Goal: Task Accomplishment & Management: Manage account settings

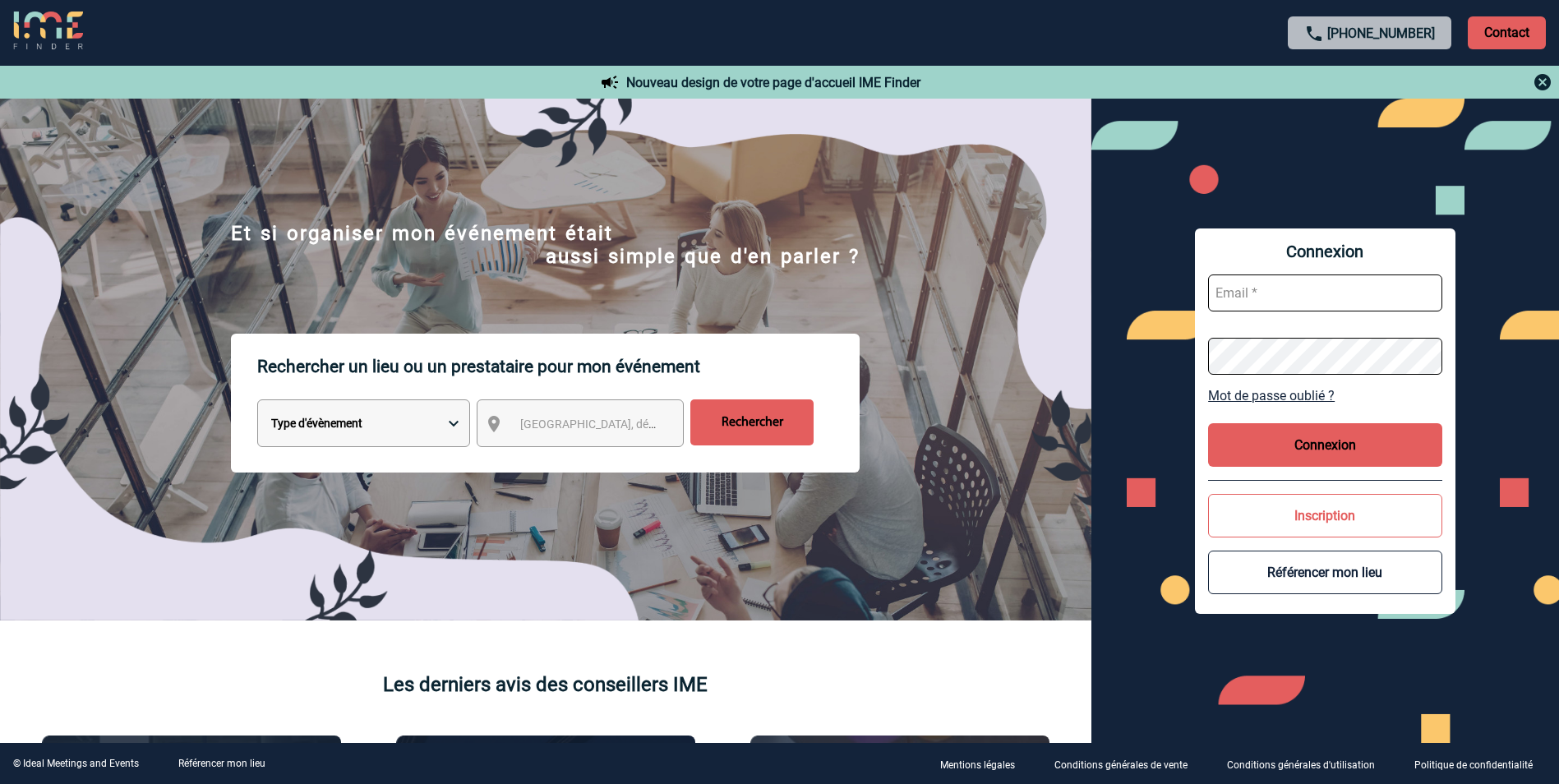
type input "vpous@arteloge.com"
click at [1315, 449] on button "Connexion" at bounding box center [1325, 444] width 234 height 43
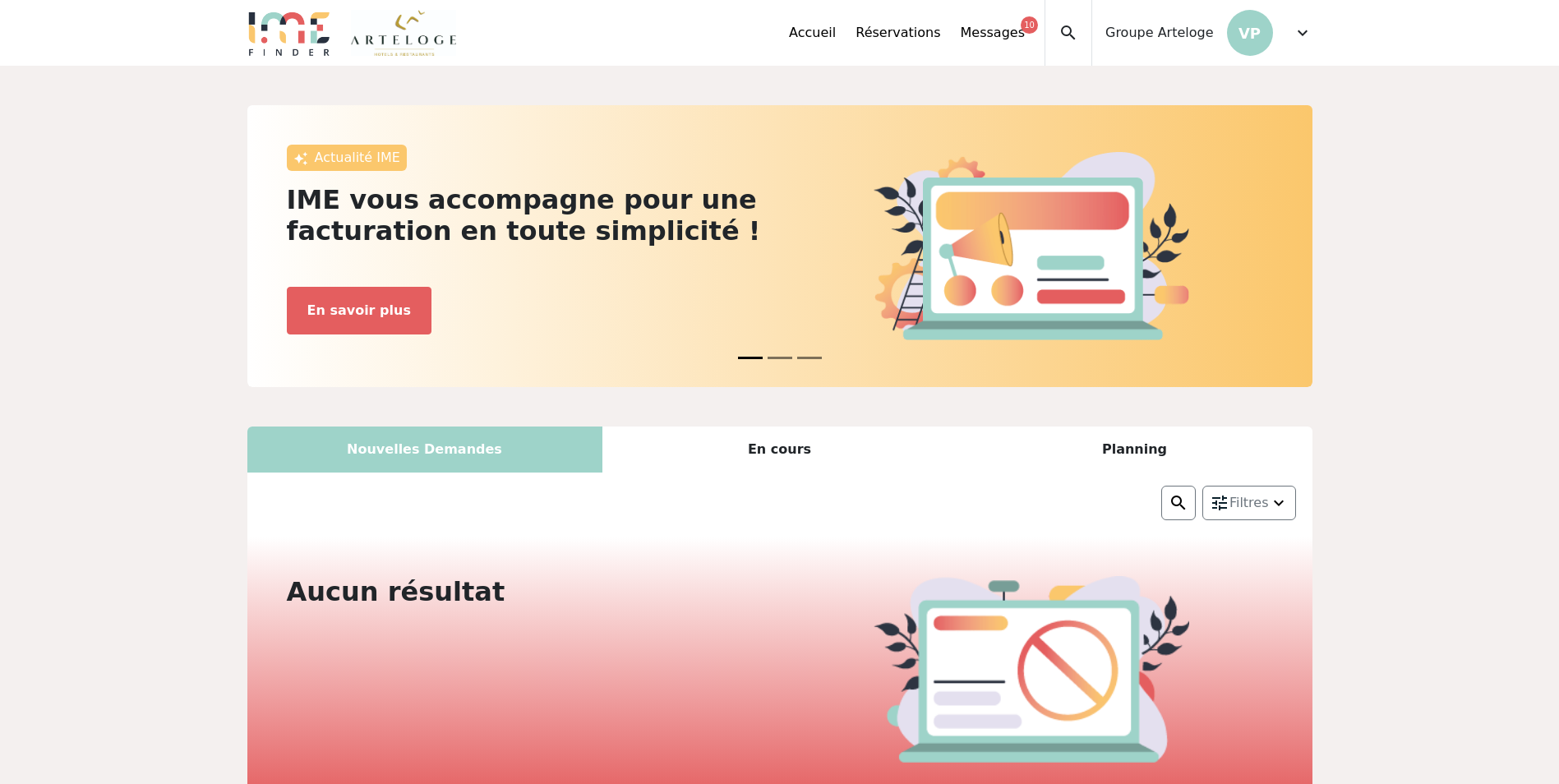
click at [1307, 29] on span "expand_more" at bounding box center [1302, 33] width 20 height 20
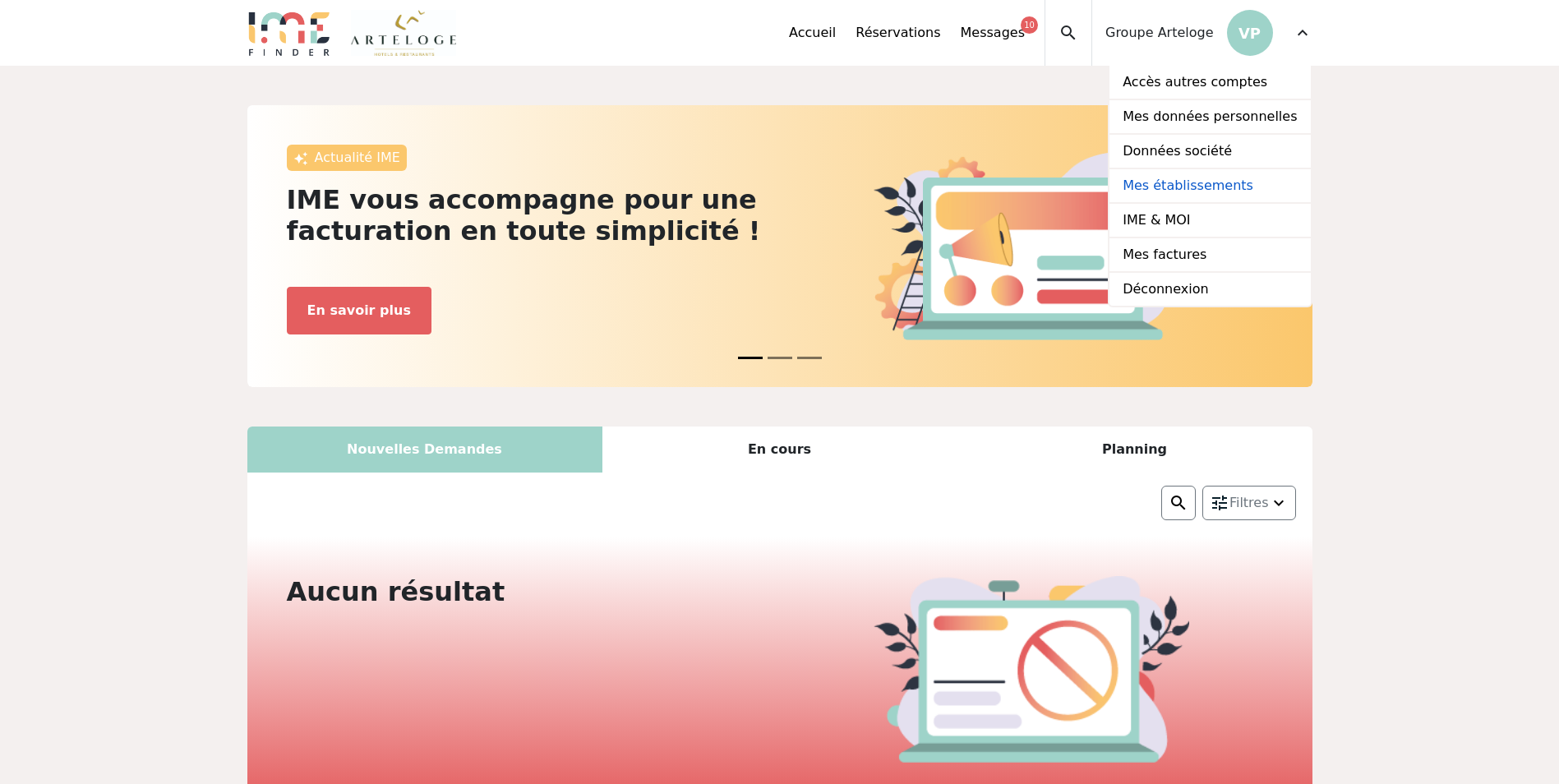
click at [1172, 180] on link "Mes établissements" at bounding box center [1210, 187] width 201 height 35
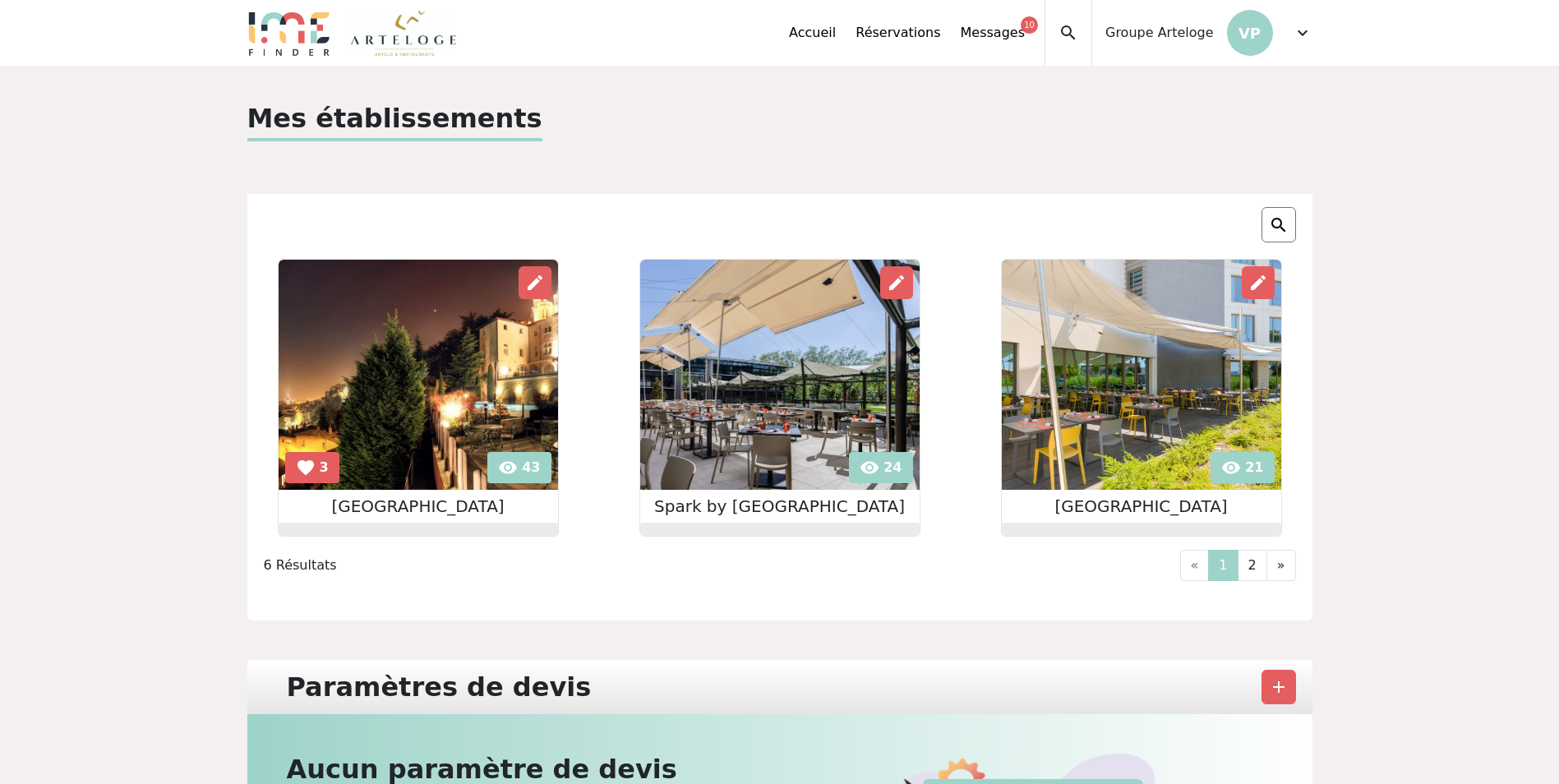
click at [796, 386] on img at bounding box center [779, 374] width 279 height 230
click at [1261, 564] on link "2" at bounding box center [1252, 565] width 29 height 31
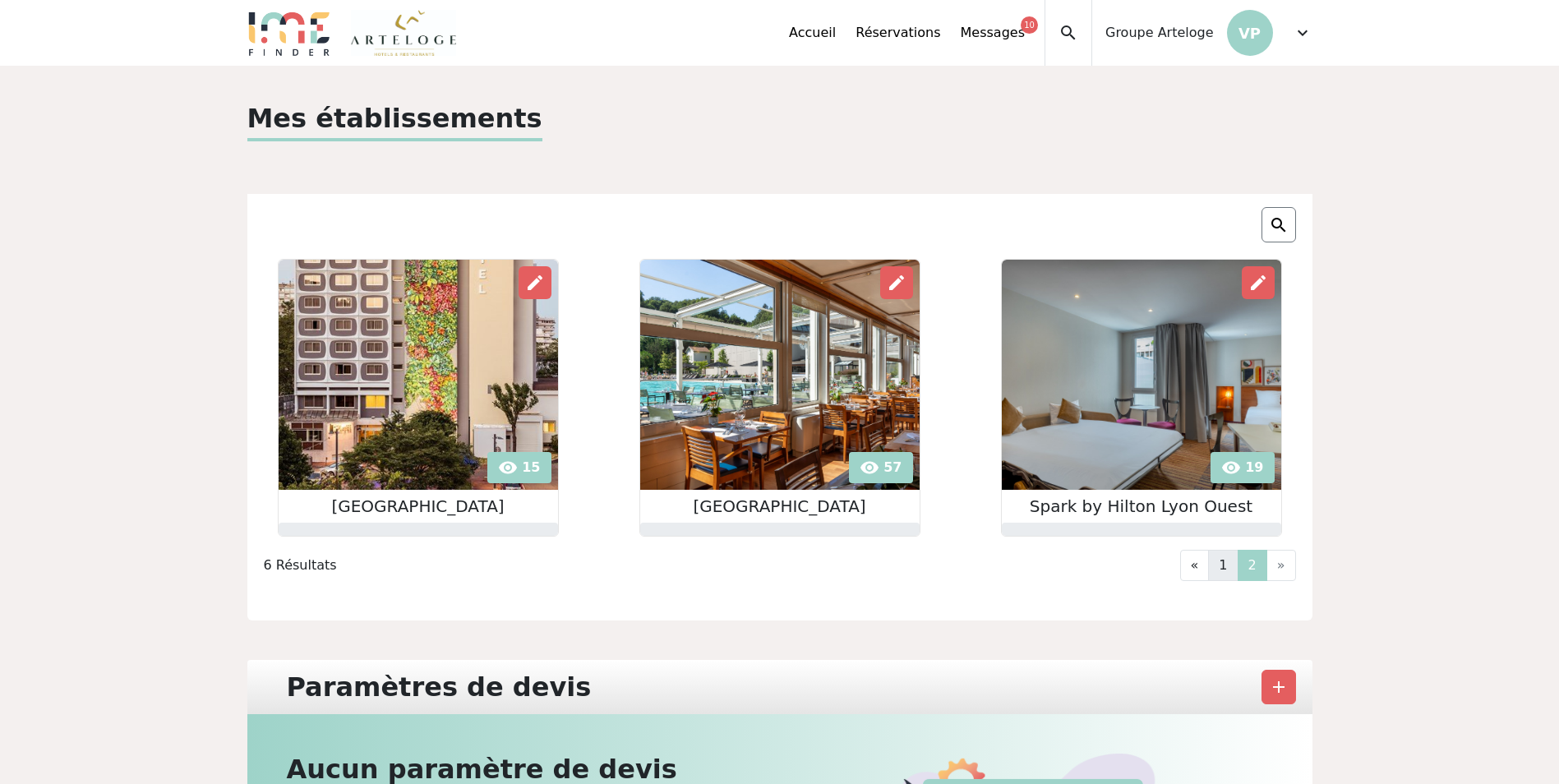
click at [1236, 570] on link "1" at bounding box center [1223, 565] width 29 height 31
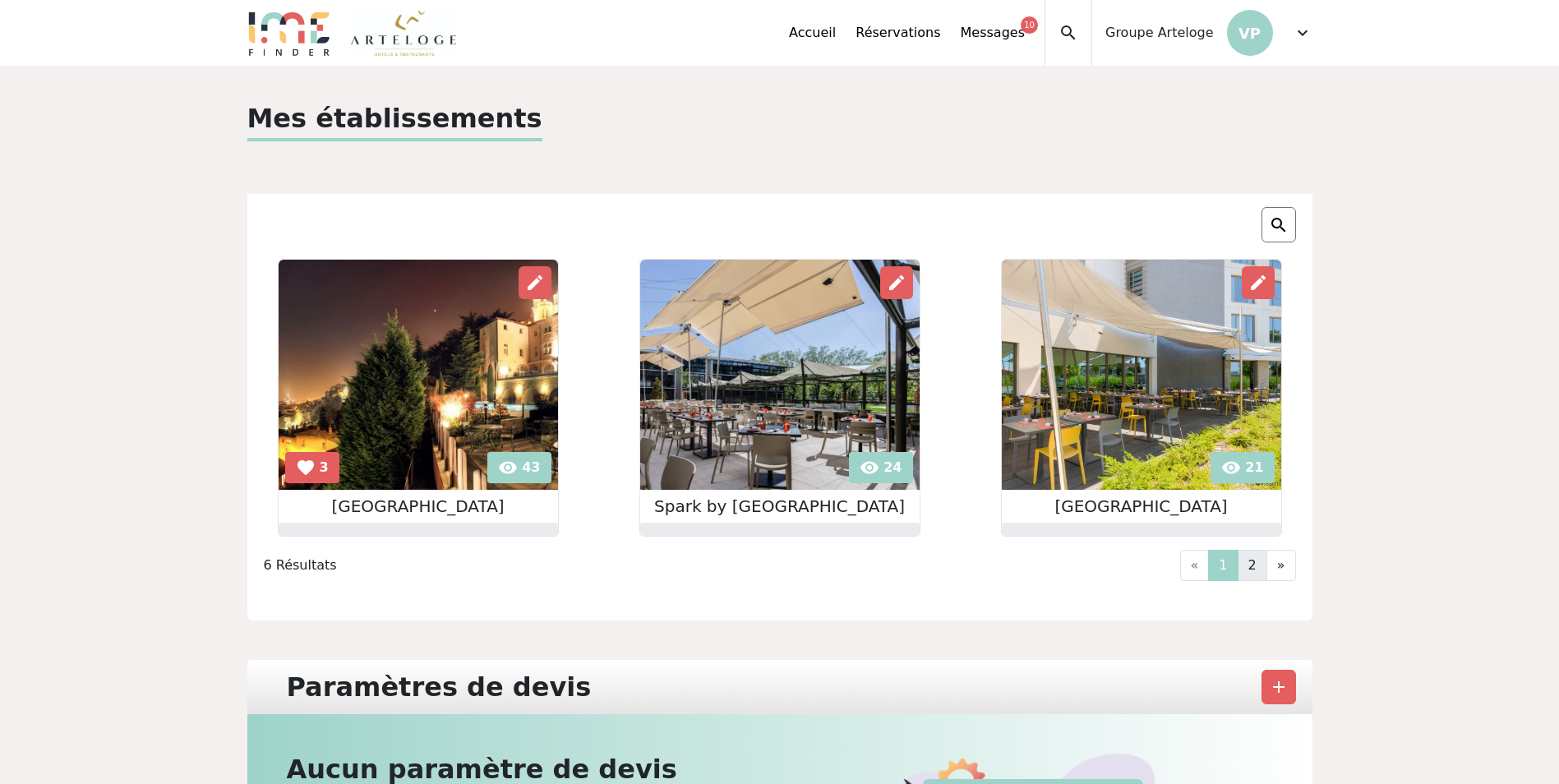
click at [1255, 564] on link "2" at bounding box center [1252, 565] width 29 height 31
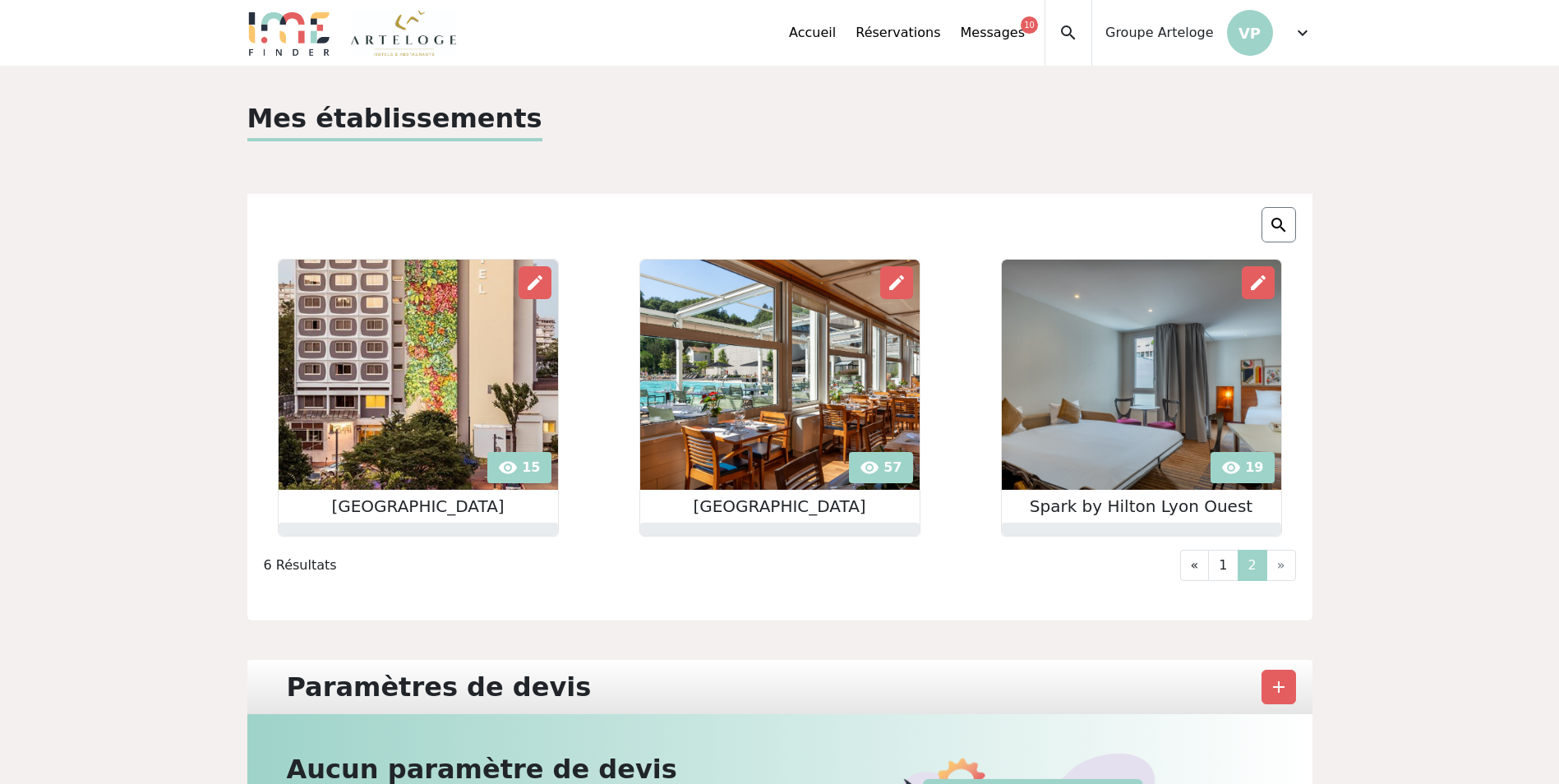
click at [1255, 564] on link "2" at bounding box center [1252, 565] width 29 height 31
click at [846, 344] on img at bounding box center [779, 374] width 279 height 230
click at [1157, 383] on img at bounding box center [1141, 374] width 279 height 230
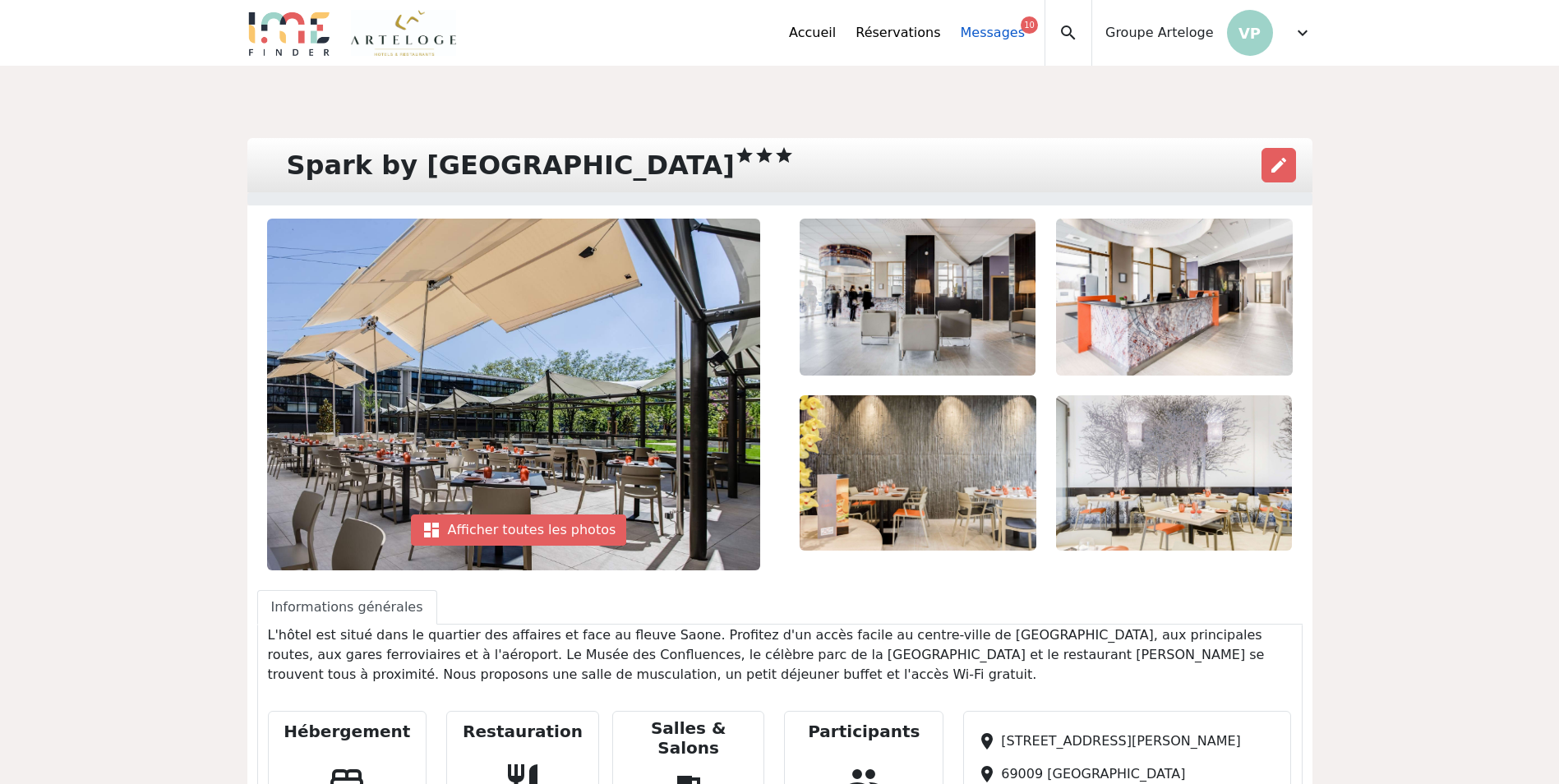
click at [1015, 41] on link "Messages 10" at bounding box center [993, 33] width 64 height 20
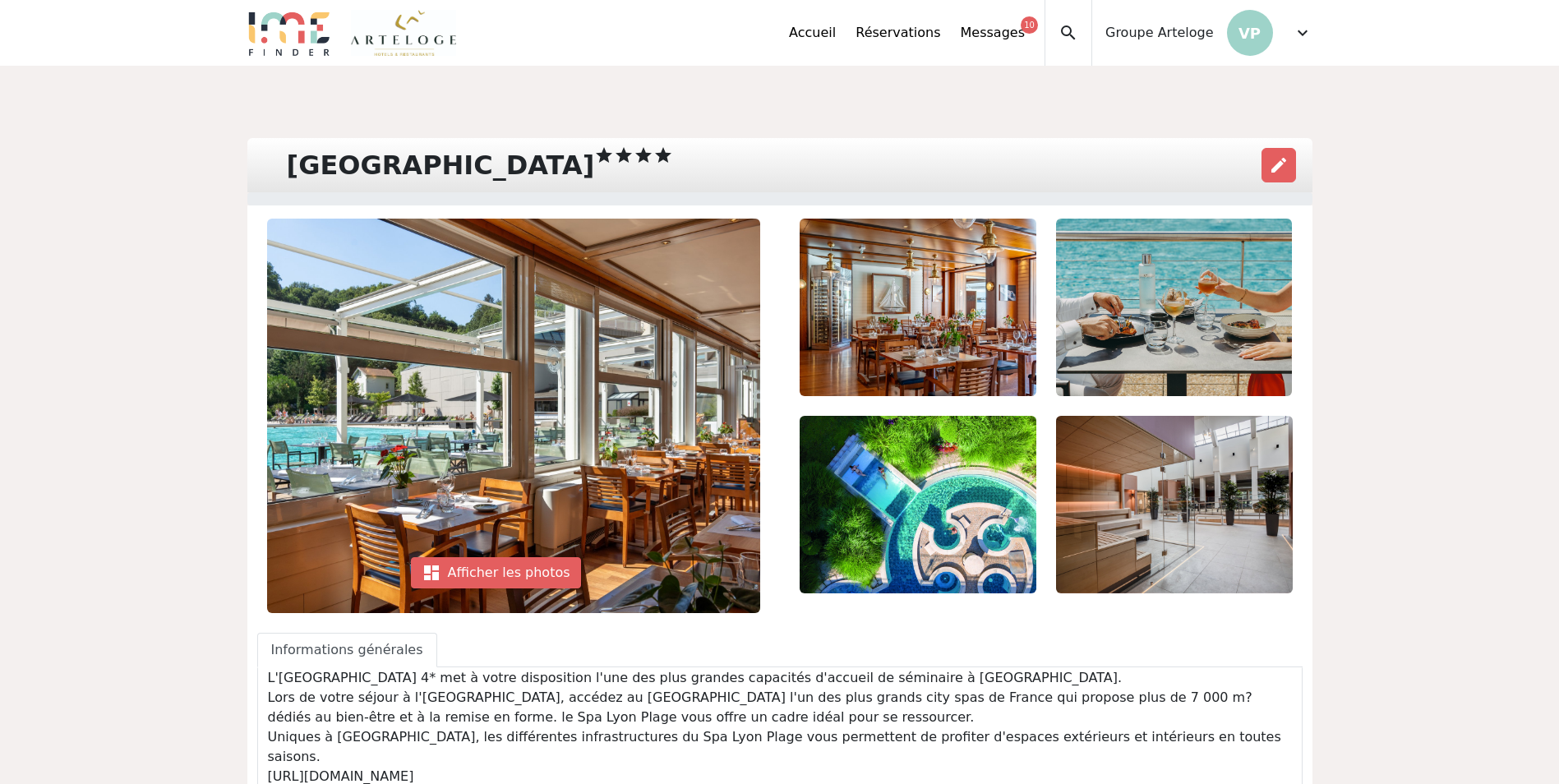
click at [871, 359] on img at bounding box center [918, 307] width 237 height 177
click at [1007, 347] on img at bounding box center [918, 307] width 237 height 177
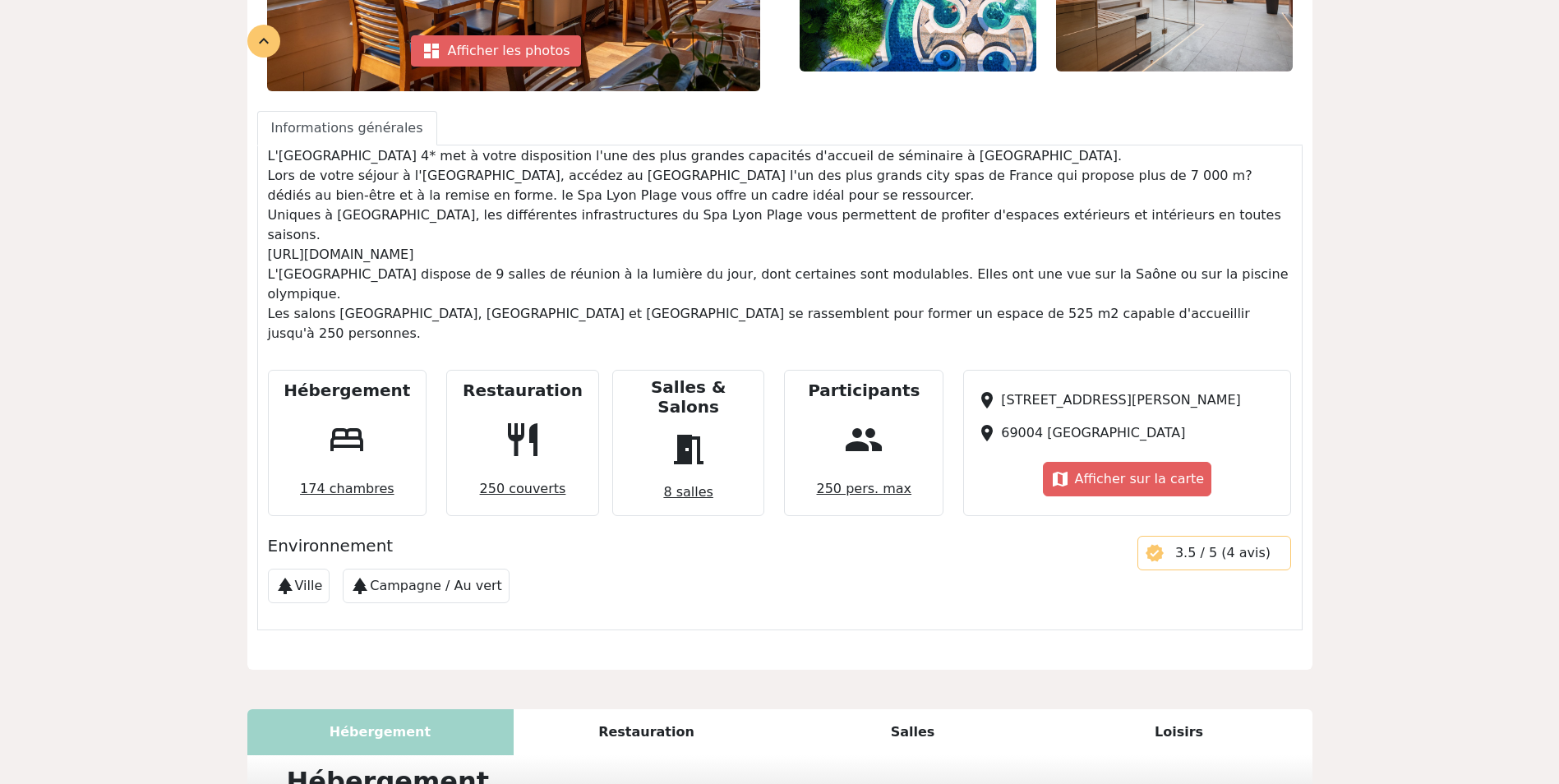
scroll to position [29, 0]
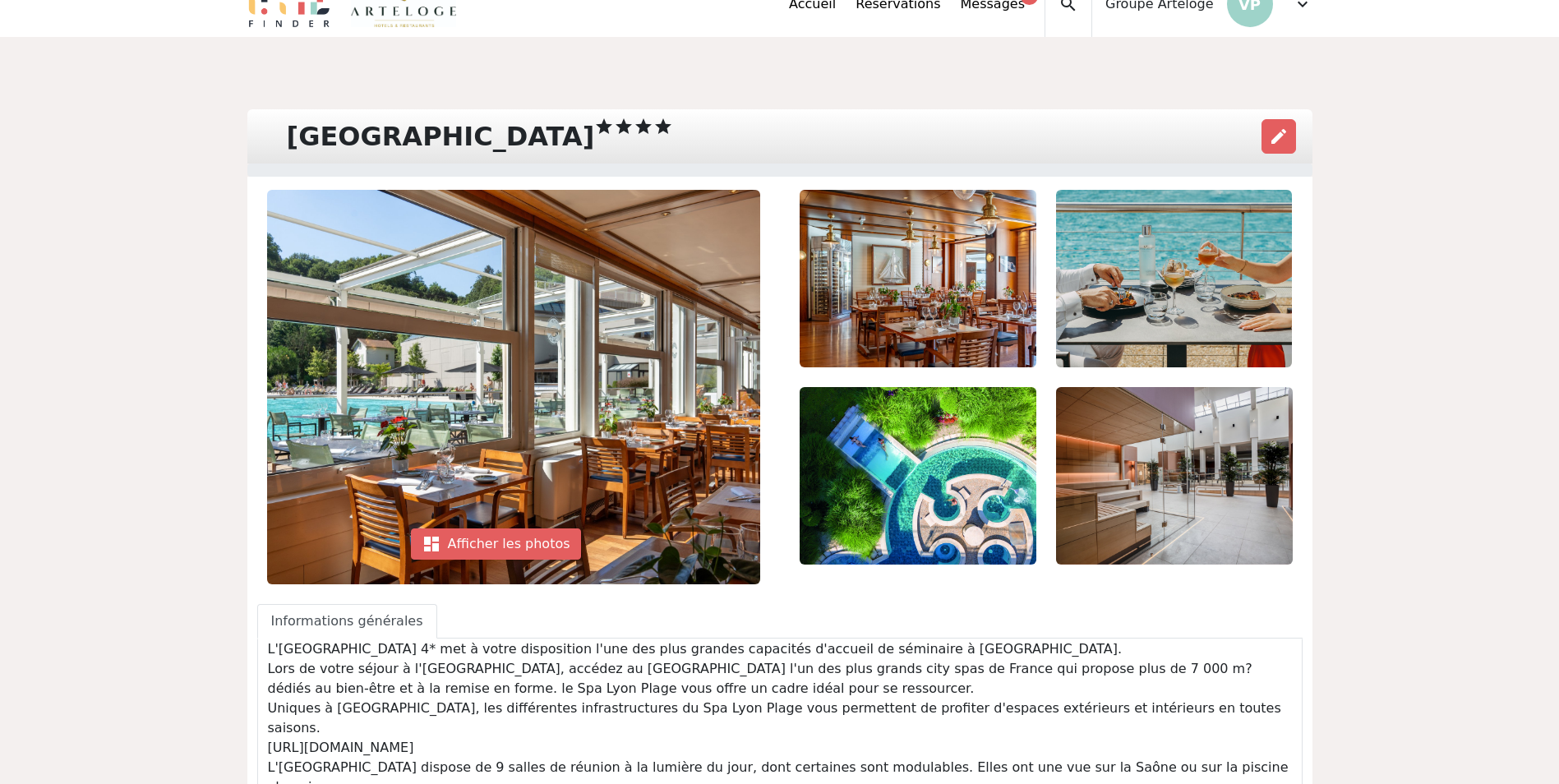
click at [1220, 273] on img at bounding box center [1174, 278] width 237 height 177
click at [1222, 273] on img at bounding box center [1174, 278] width 237 height 177
click at [1241, 447] on img at bounding box center [1174, 475] width 237 height 177
click at [495, 546] on div "dashboard Afficher les photos" at bounding box center [495, 544] width 170 height 31
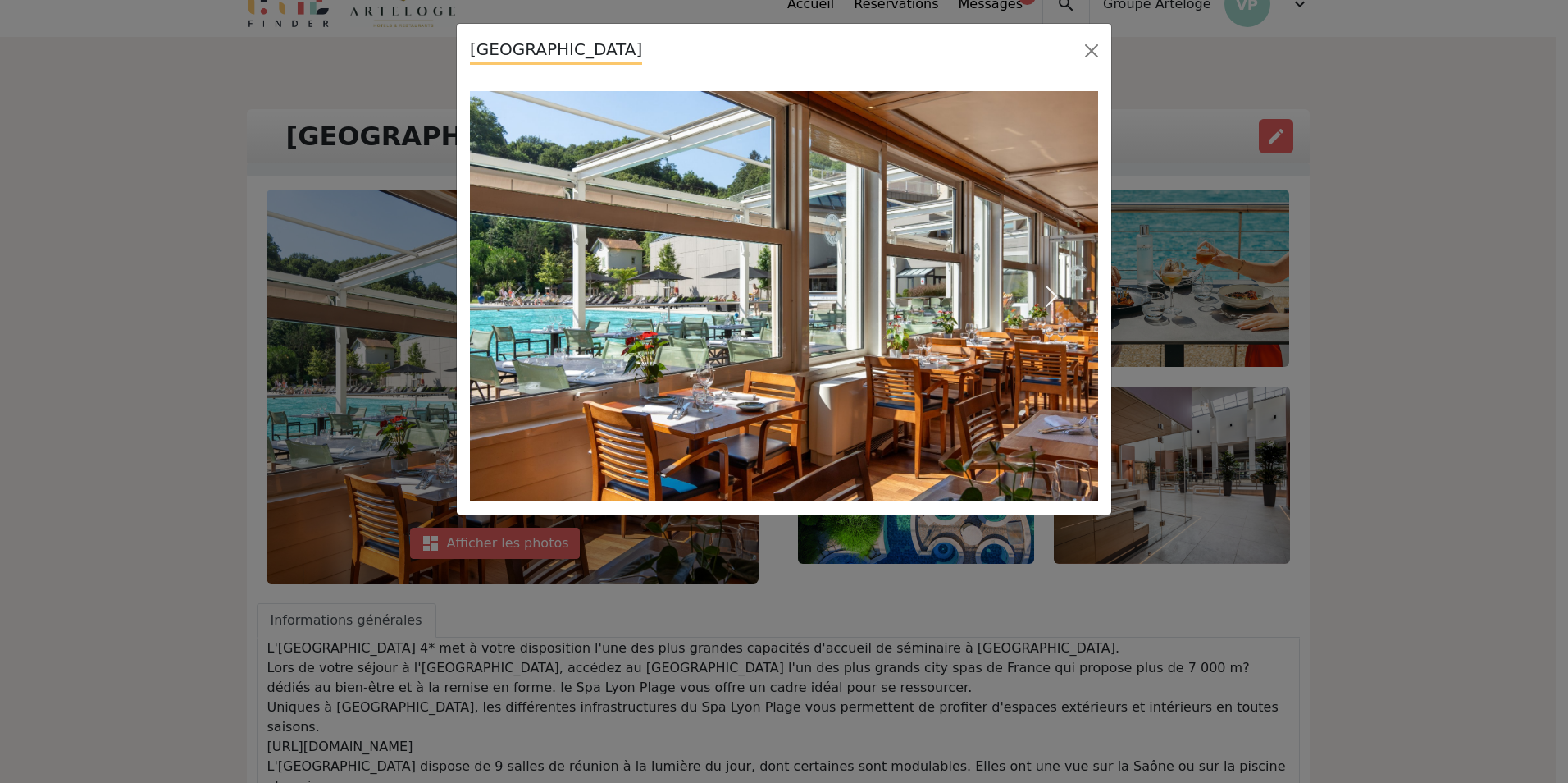
drag, startPoint x: 1014, startPoint y: 294, endPoint x: 1055, endPoint y: 299, distance: 41.3
click at [1014, 294] on button "Next" at bounding box center [1050, 295] width 94 height 410
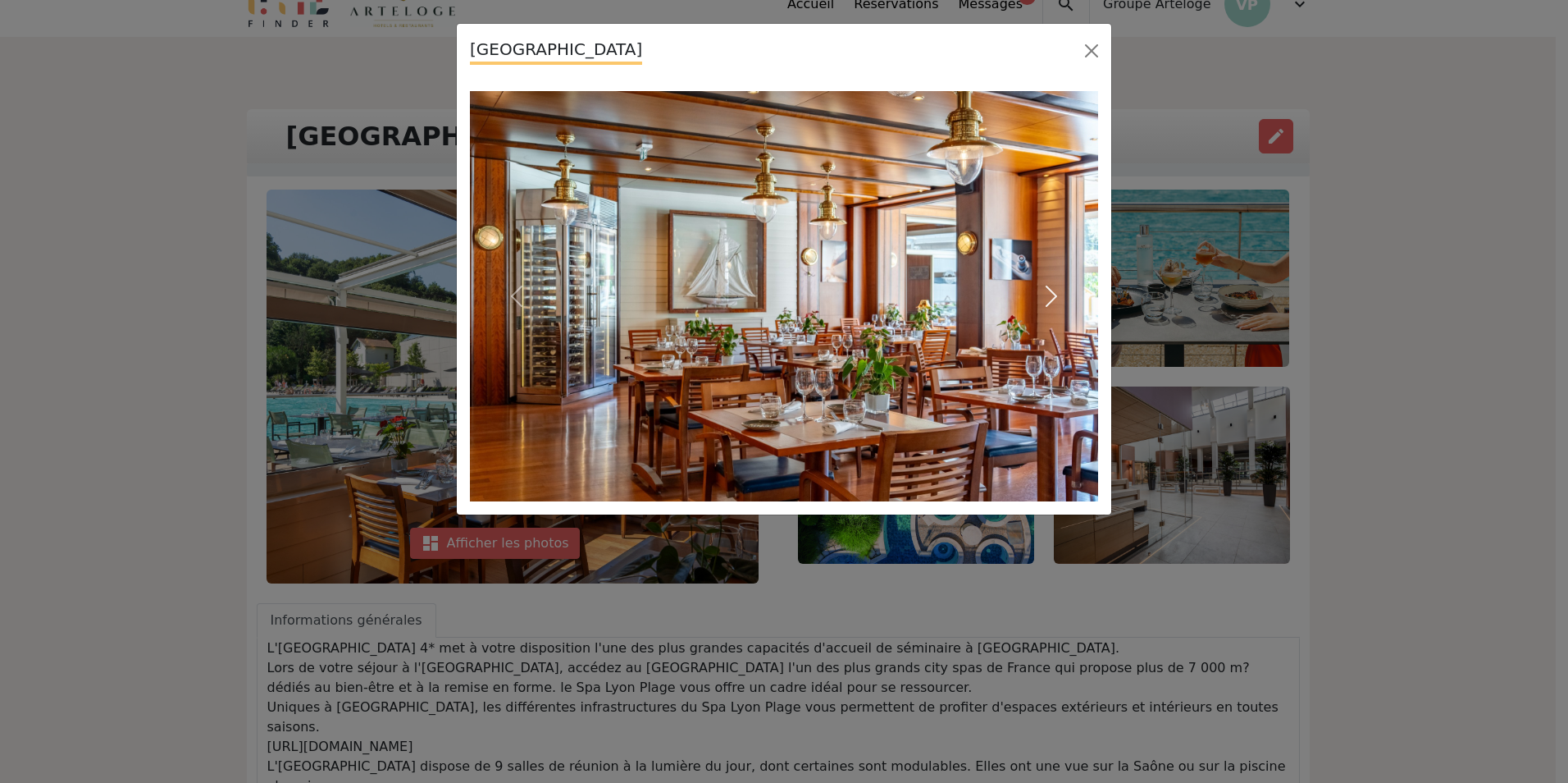
click at [1055, 302] on span "button" at bounding box center [1051, 296] width 26 height 26
click at [1050, 298] on span "button" at bounding box center [1051, 296] width 26 height 26
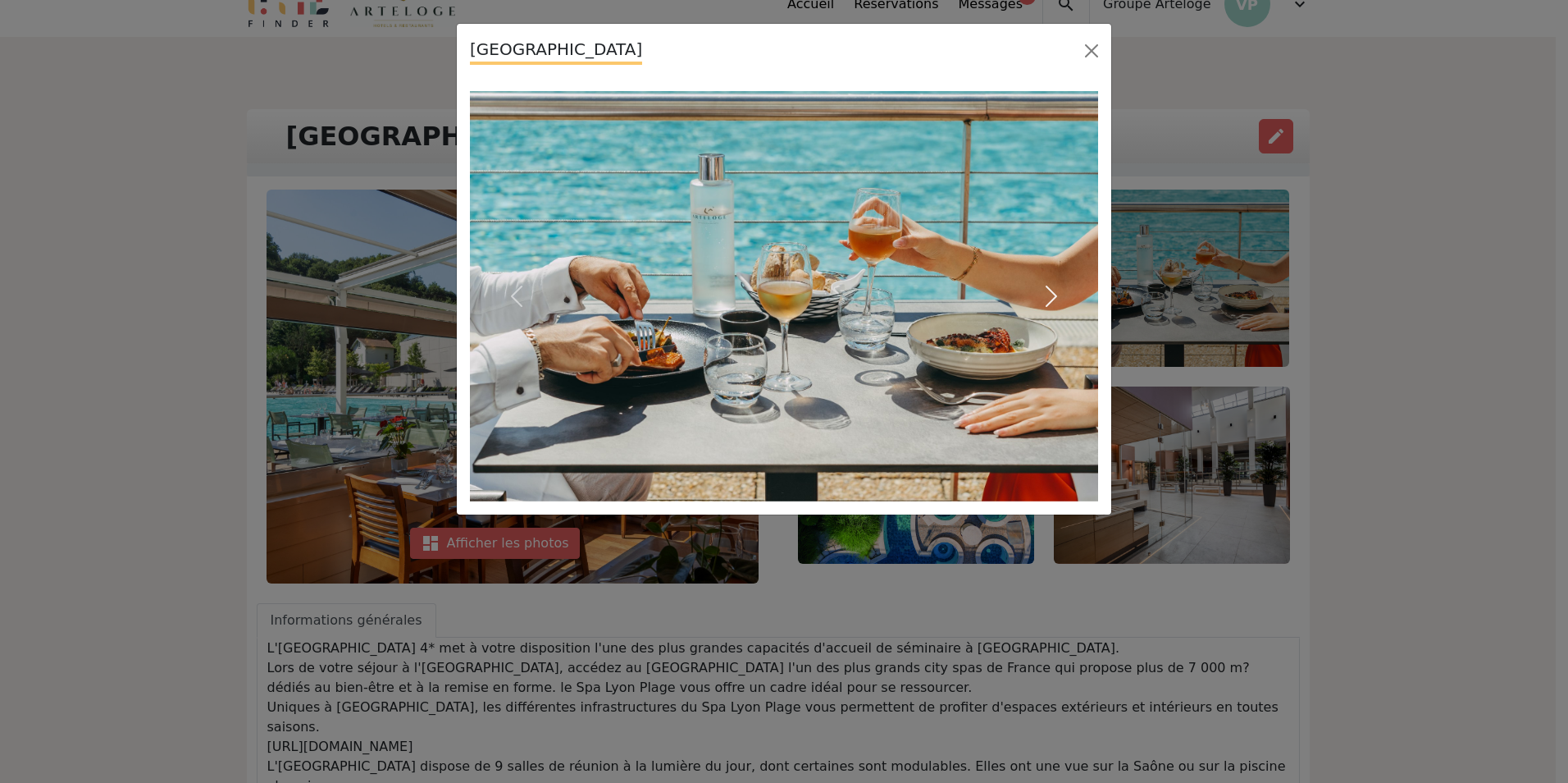
click at [1050, 298] on span "button" at bounding box center [1051, 296] width 26 height 26
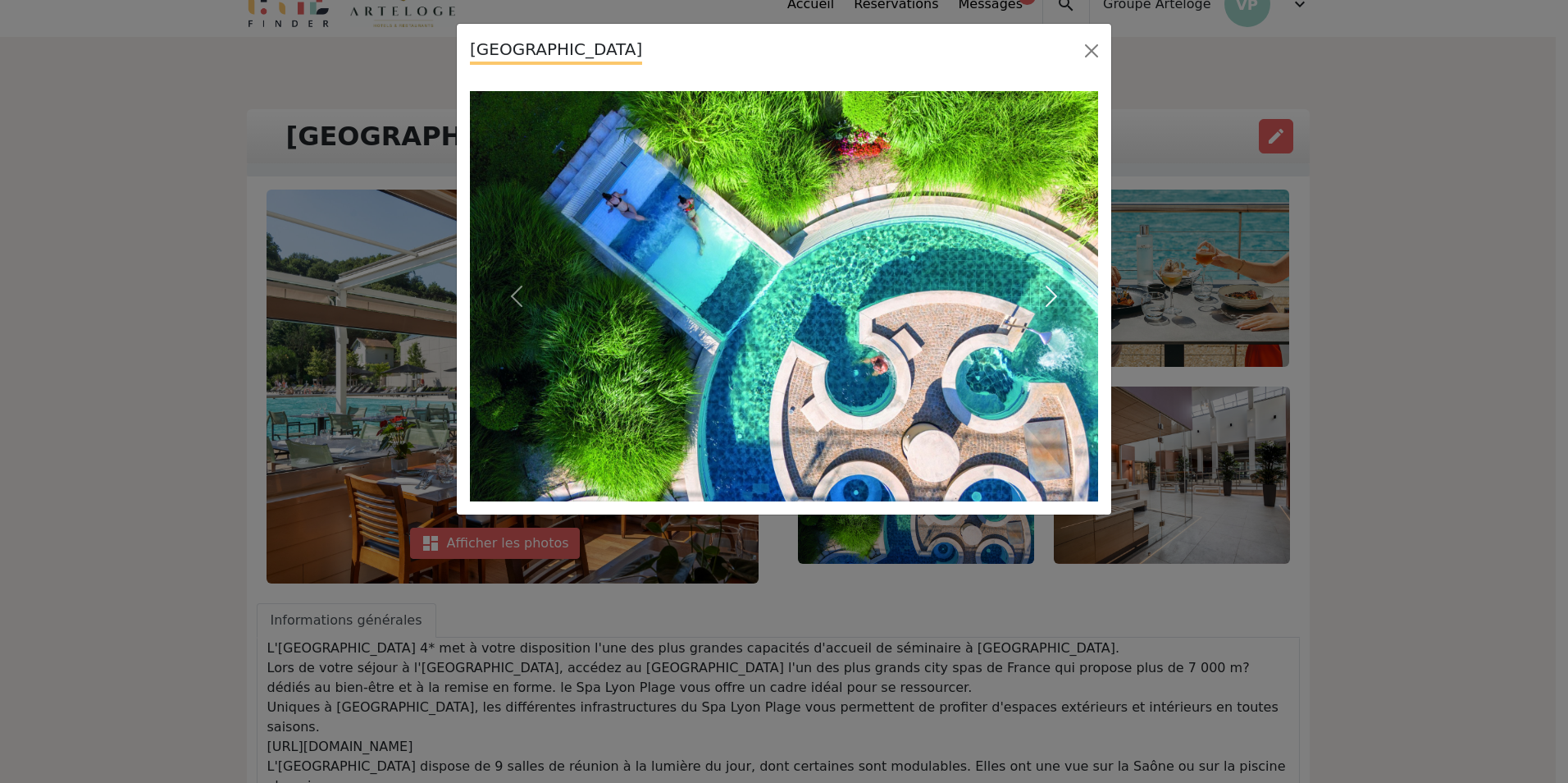
click at [1050, 298] on span "button" at bounding box center [1051, 296] width 26 height 26
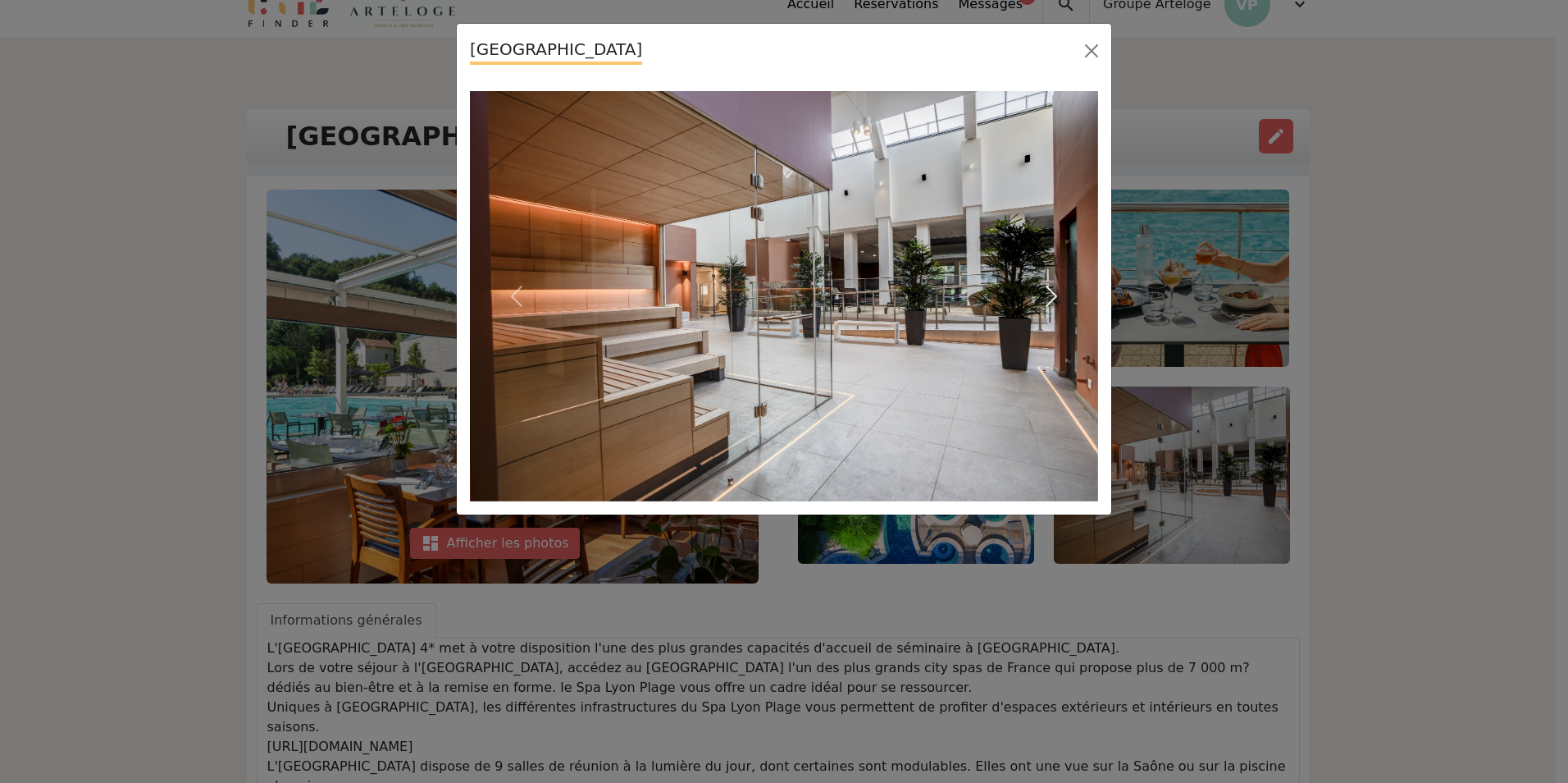
click at [1050, 298] on span "button" at bounding box center [1051, 296] width 26 height 26
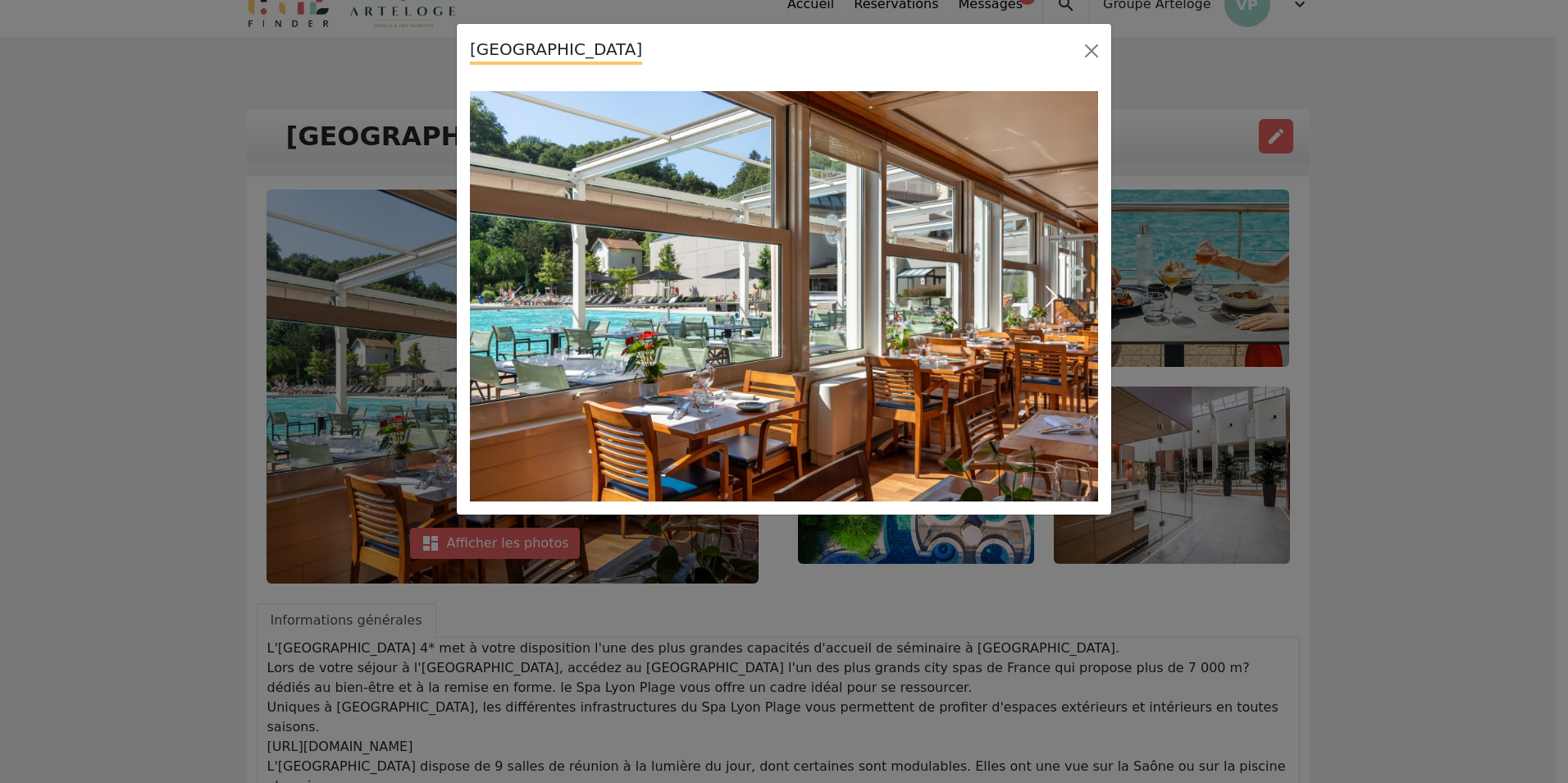
click at [1050, 298] on span "button" at bounding box center [1051, 296] width 26 height 26
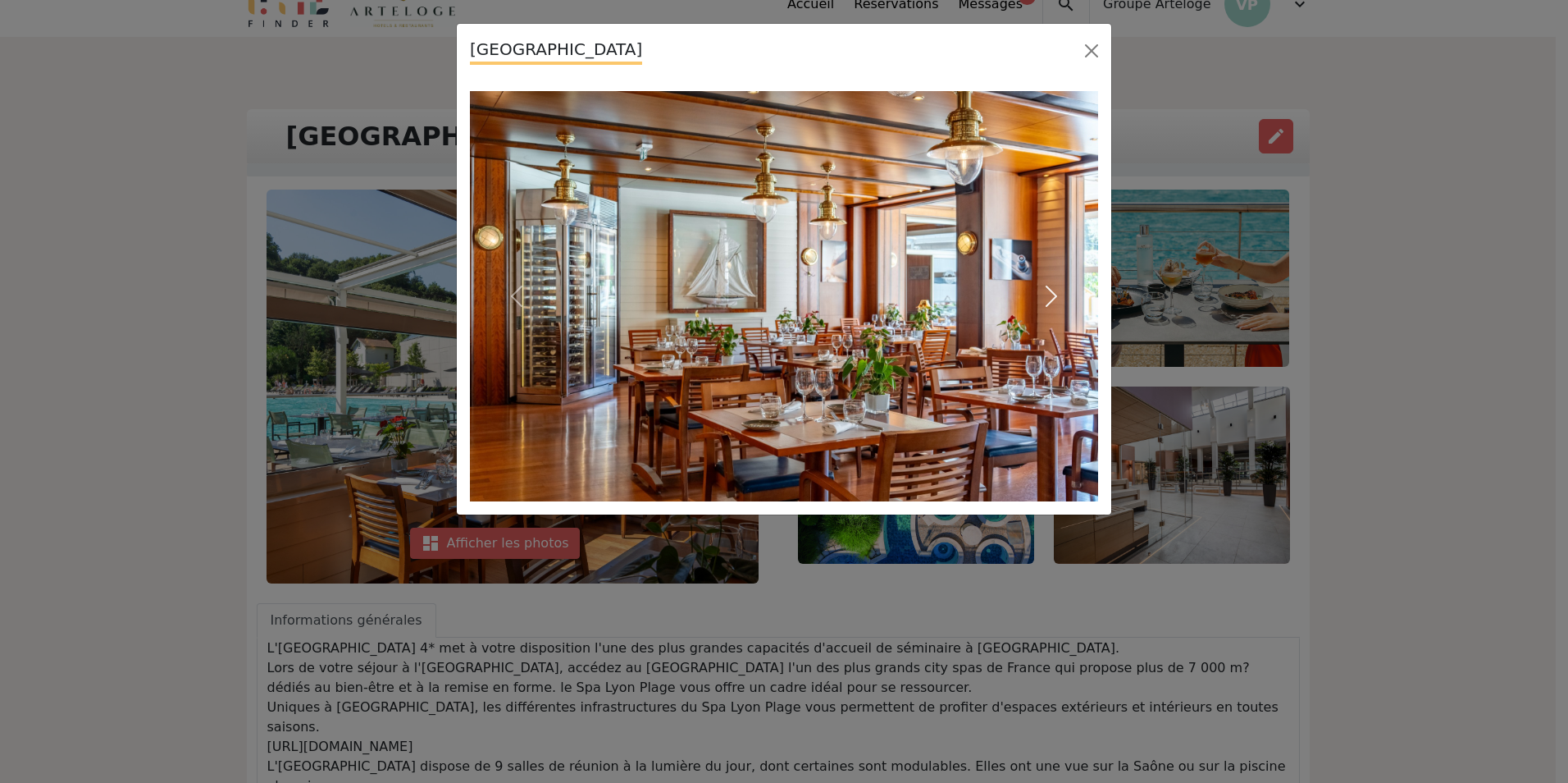
click at [1050, 298] on span "button" at bounding box center [1051, 296] width 26 height 26
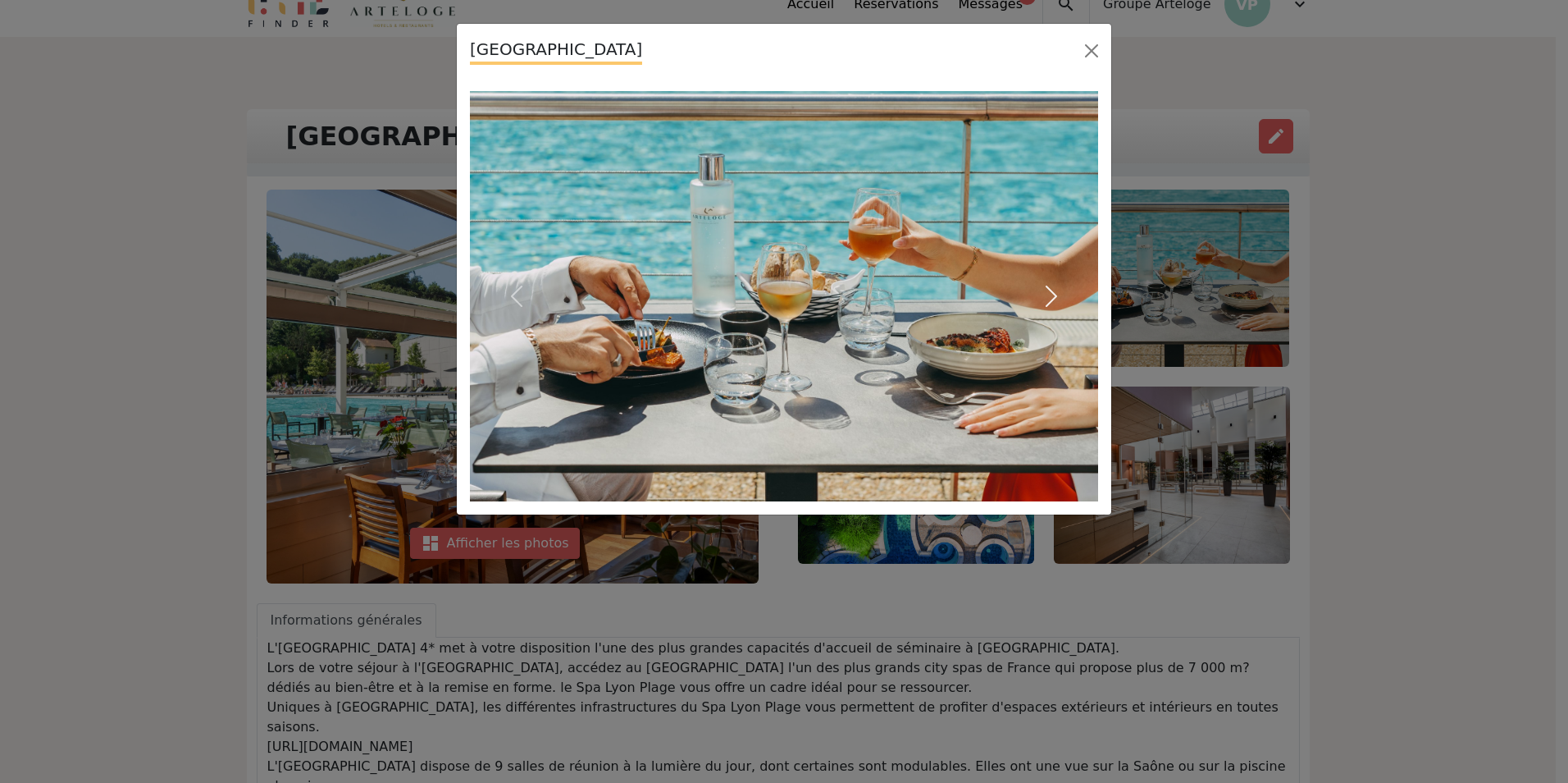
click at [1050, 298] on span "button" at bounding box center [1051, 296] width 26 height 26
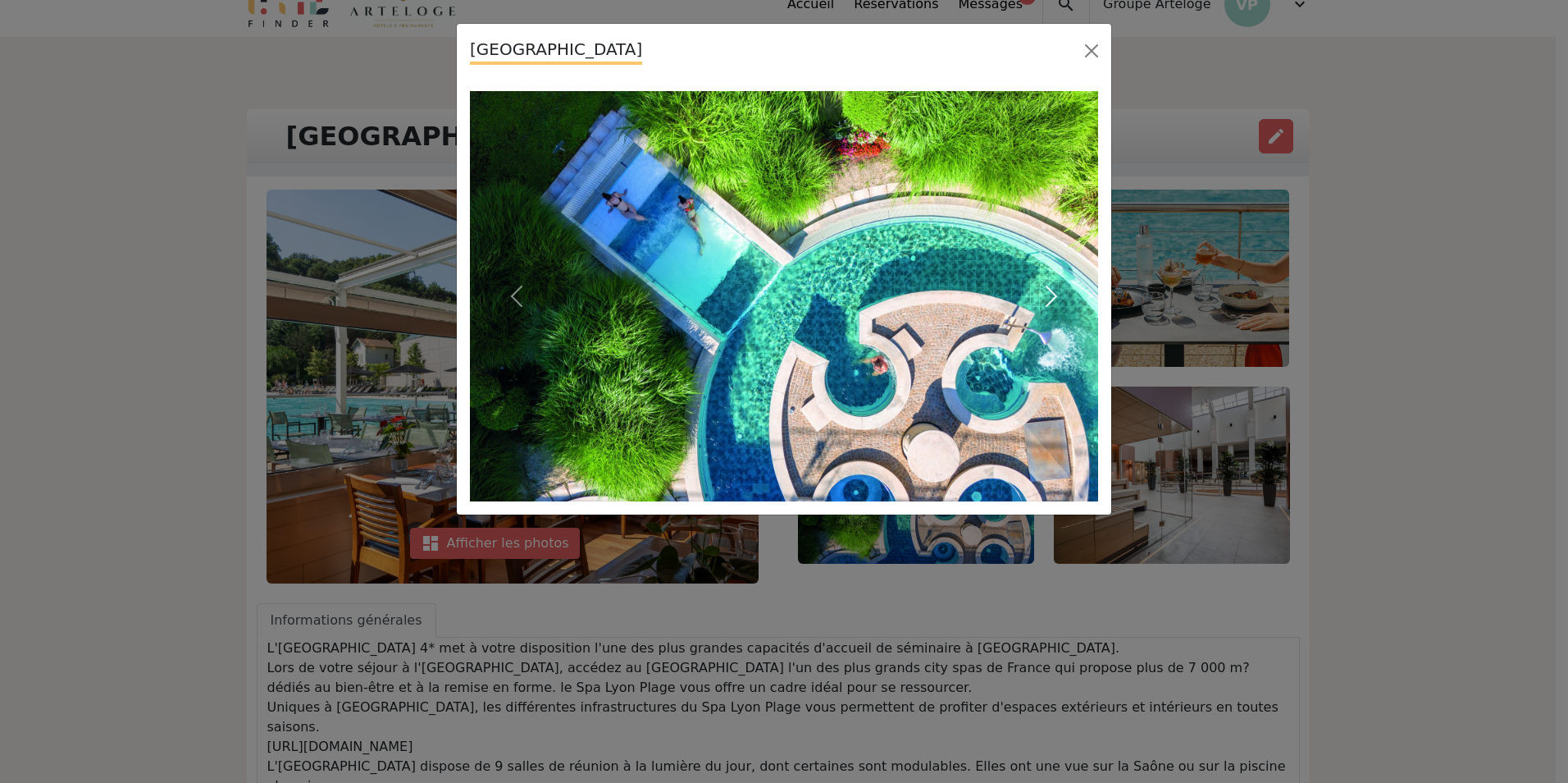
click at [1050, 298] on span "button" at bounding box center [1051, 296] width 26 height 26
click at [1085, 54] on button "Close" at bounding box center [1092, 51] width 26 height 26
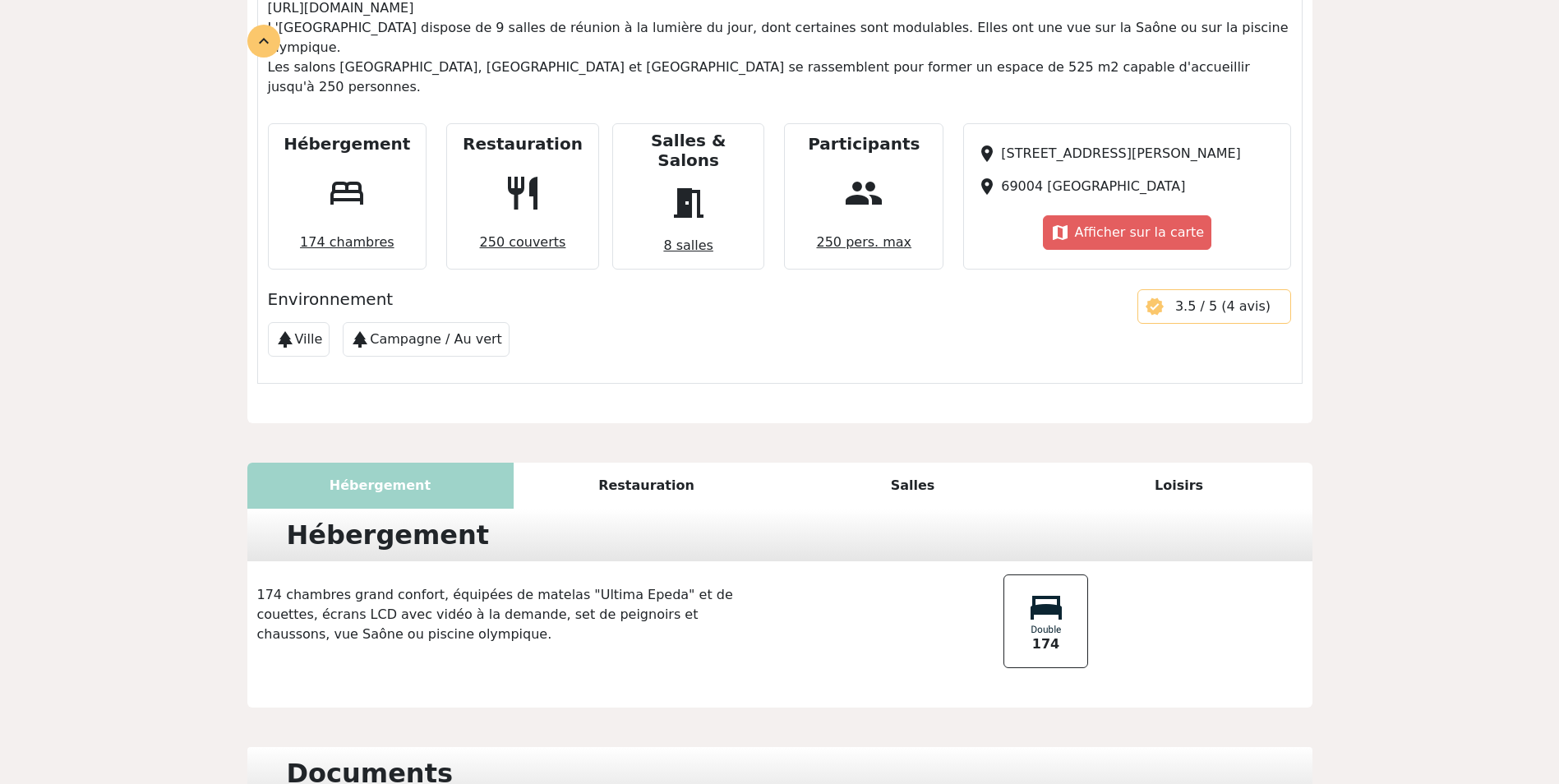
scroll to position [1015, 0]
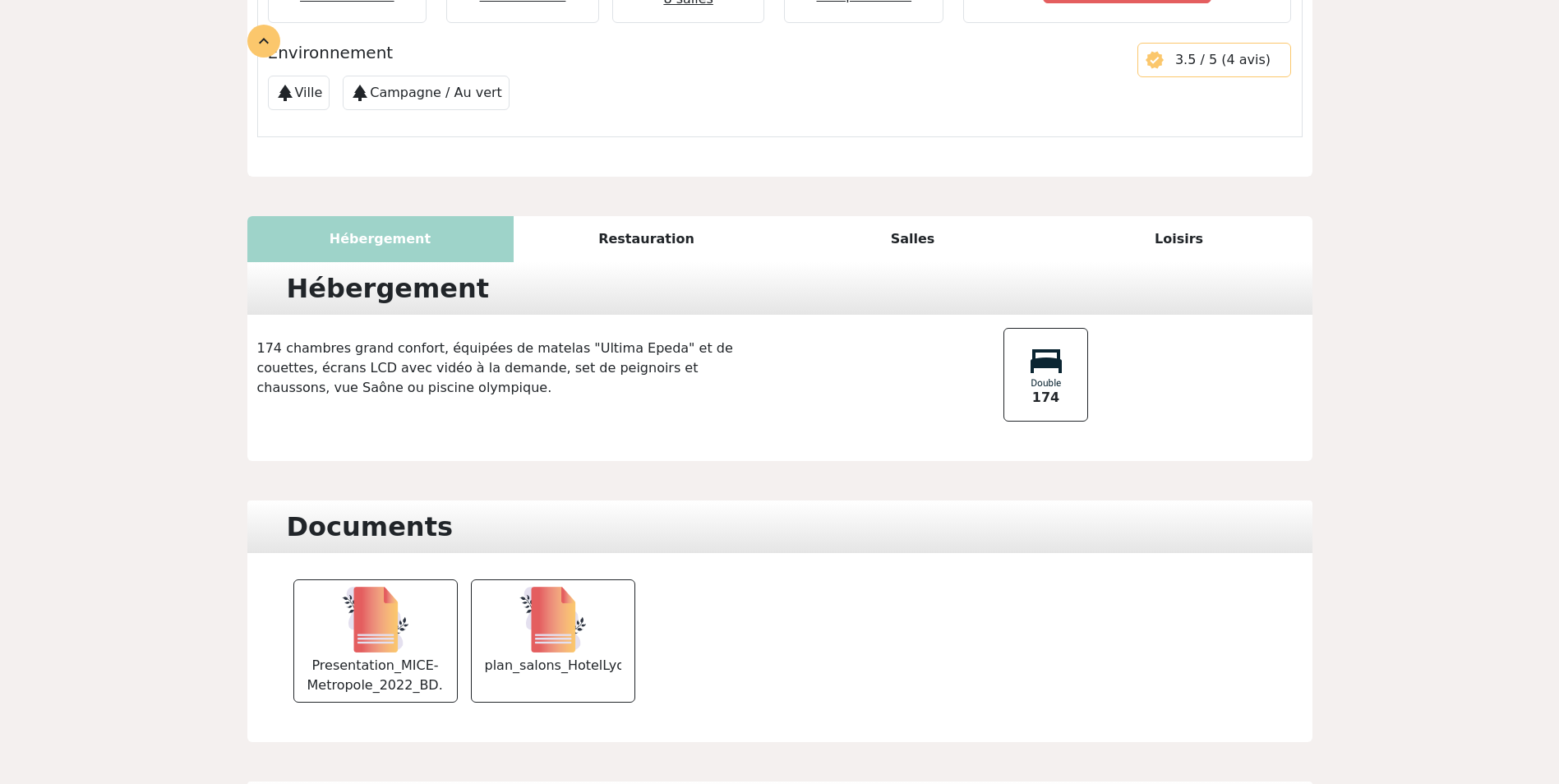
click at [656, 216] on div "Restauration" at bounding box center [647, 239] width 266 height 46
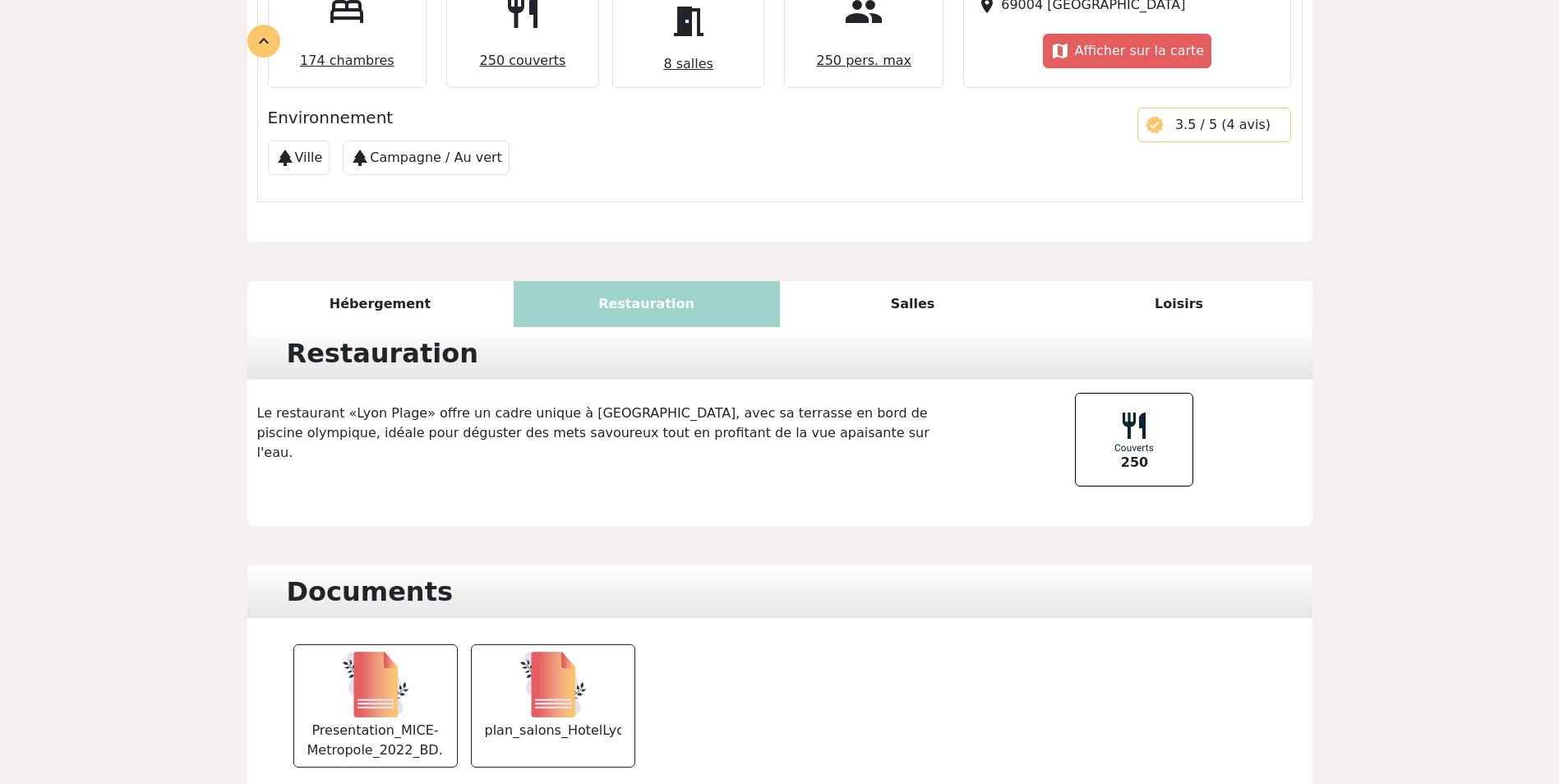
scroll to position [768, 0]
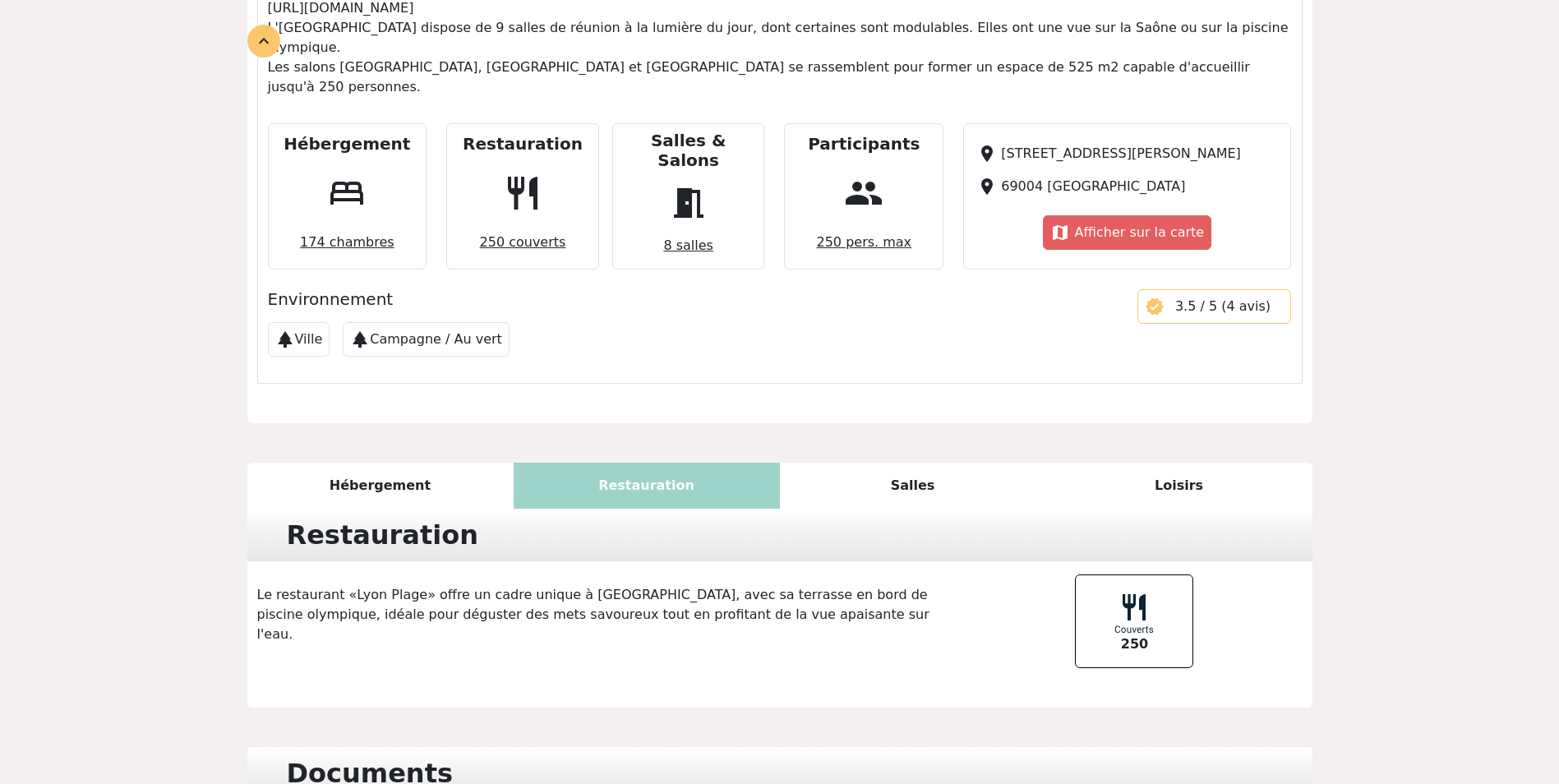
click at [888, 462] on div "Salles" at bounding box center [913, 485] width 266 height 46
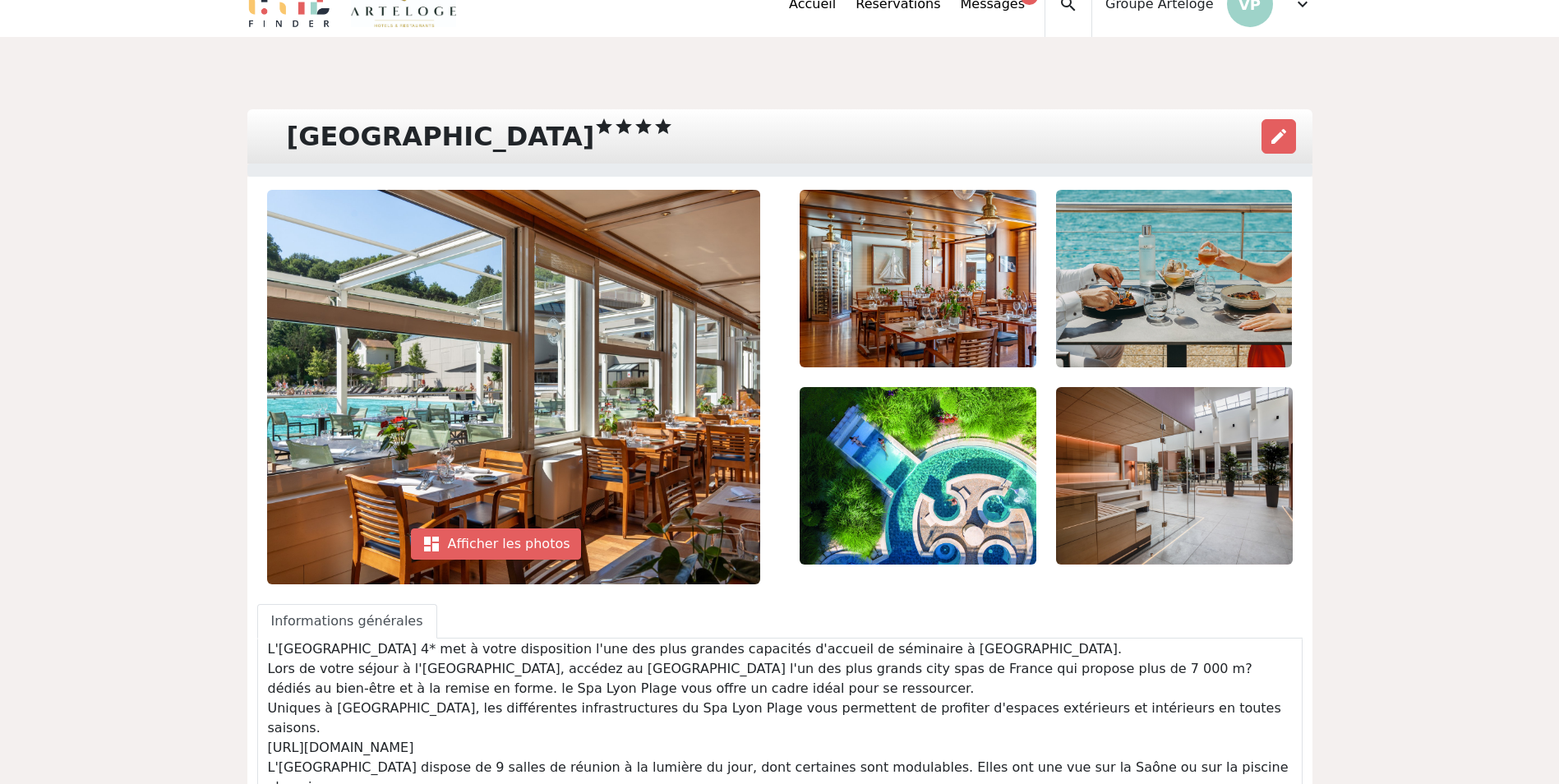
scroll to position [0, 0]
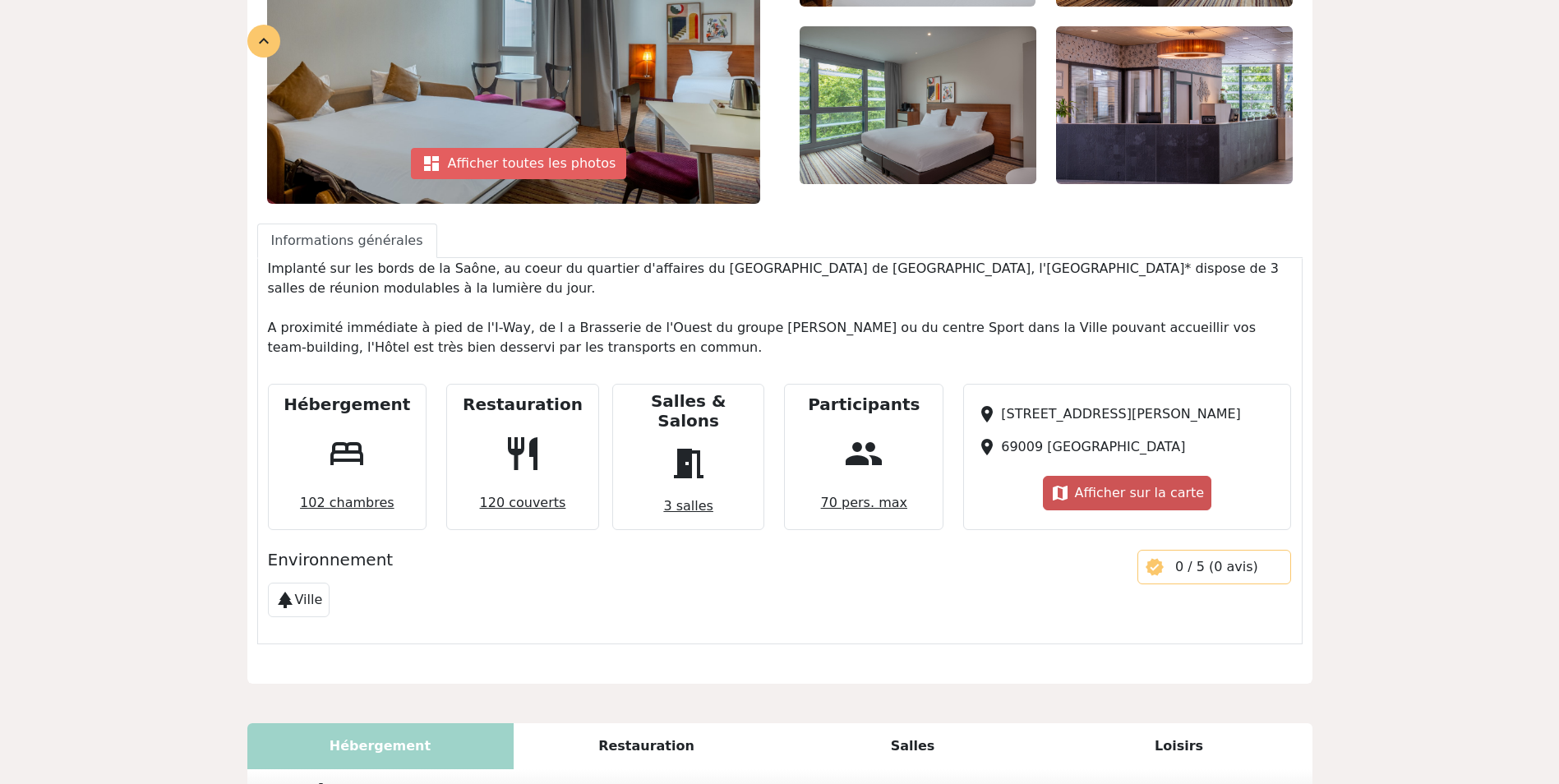
scroll to position [164, 0]
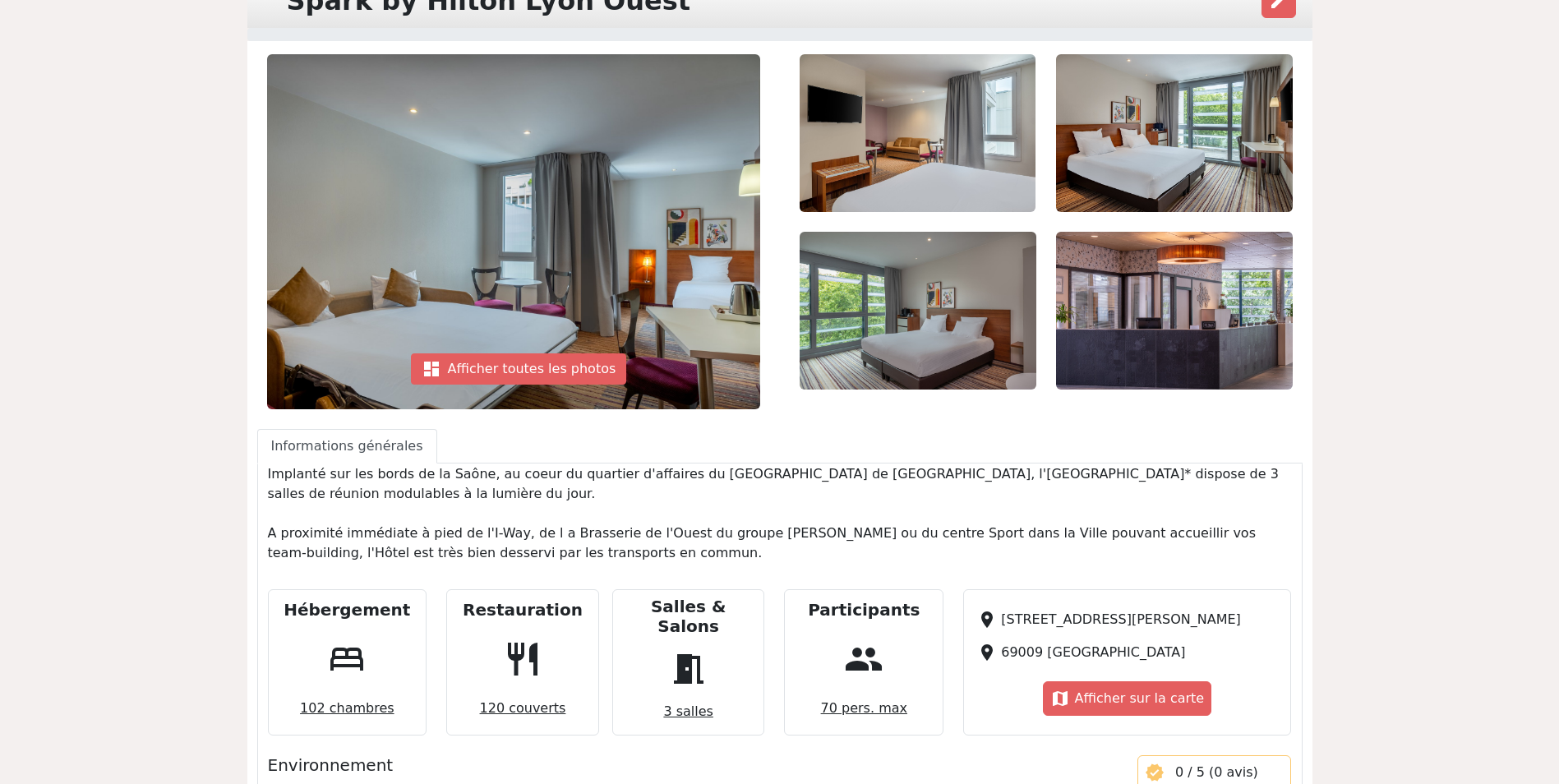
click at [1231, 428] on div "dashboard Afficher toutes les photos" at bounding box center [780, 465] width 1065 height 848
click at [465, 305] on img at bounding box center [514, 232] width 493 height 355
click at [491, 365] on div "dashboard Afficher toutes les photos" at bounding box center [519, 369] width 216 height 31
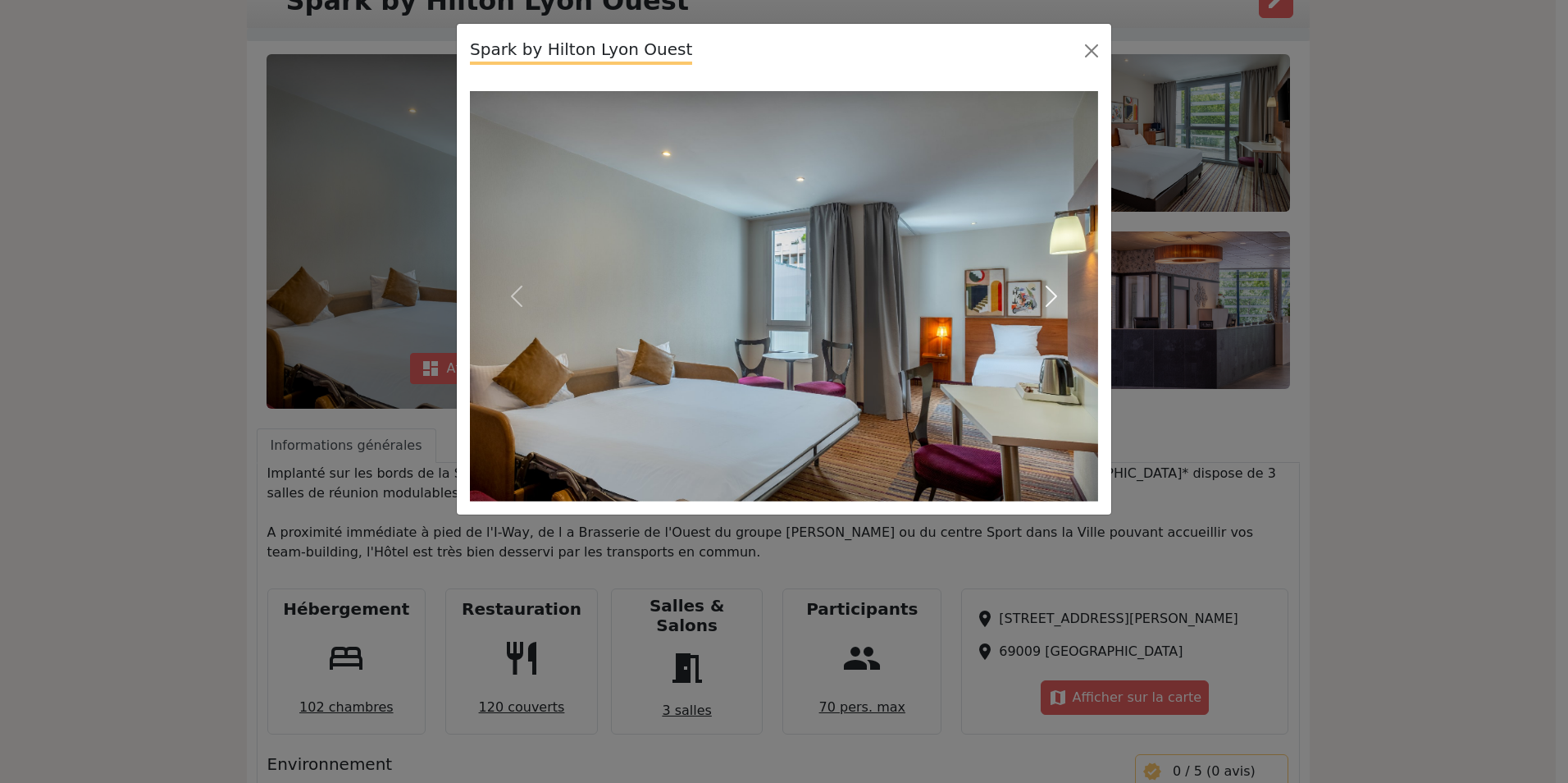
click at [1046, 281] on button "Next" at bounding box center [1050, 295] width 94 height 410
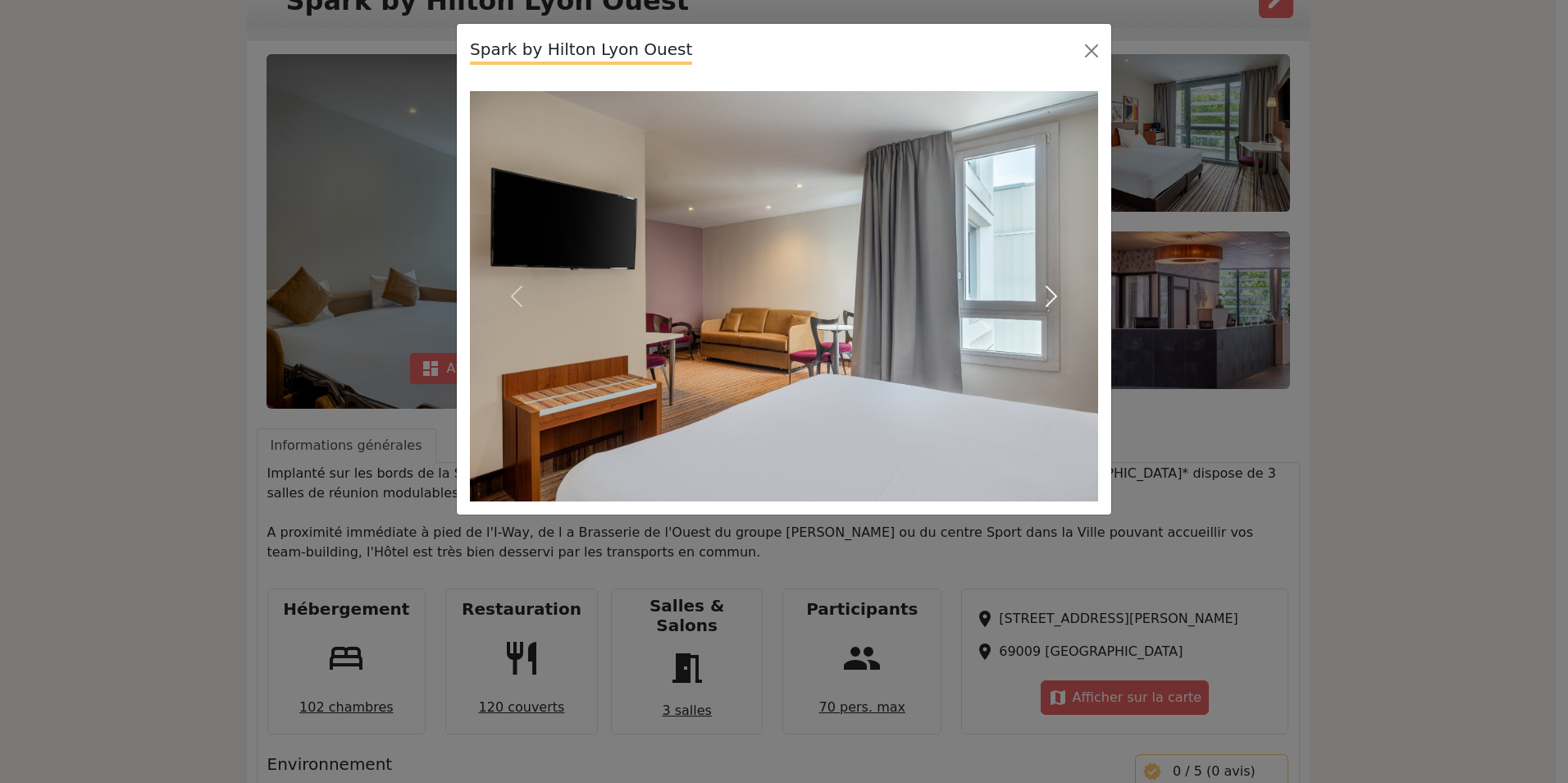
click at [1046, 281] on button "Next" at bounding box center [1050, 295] width 94 height 410
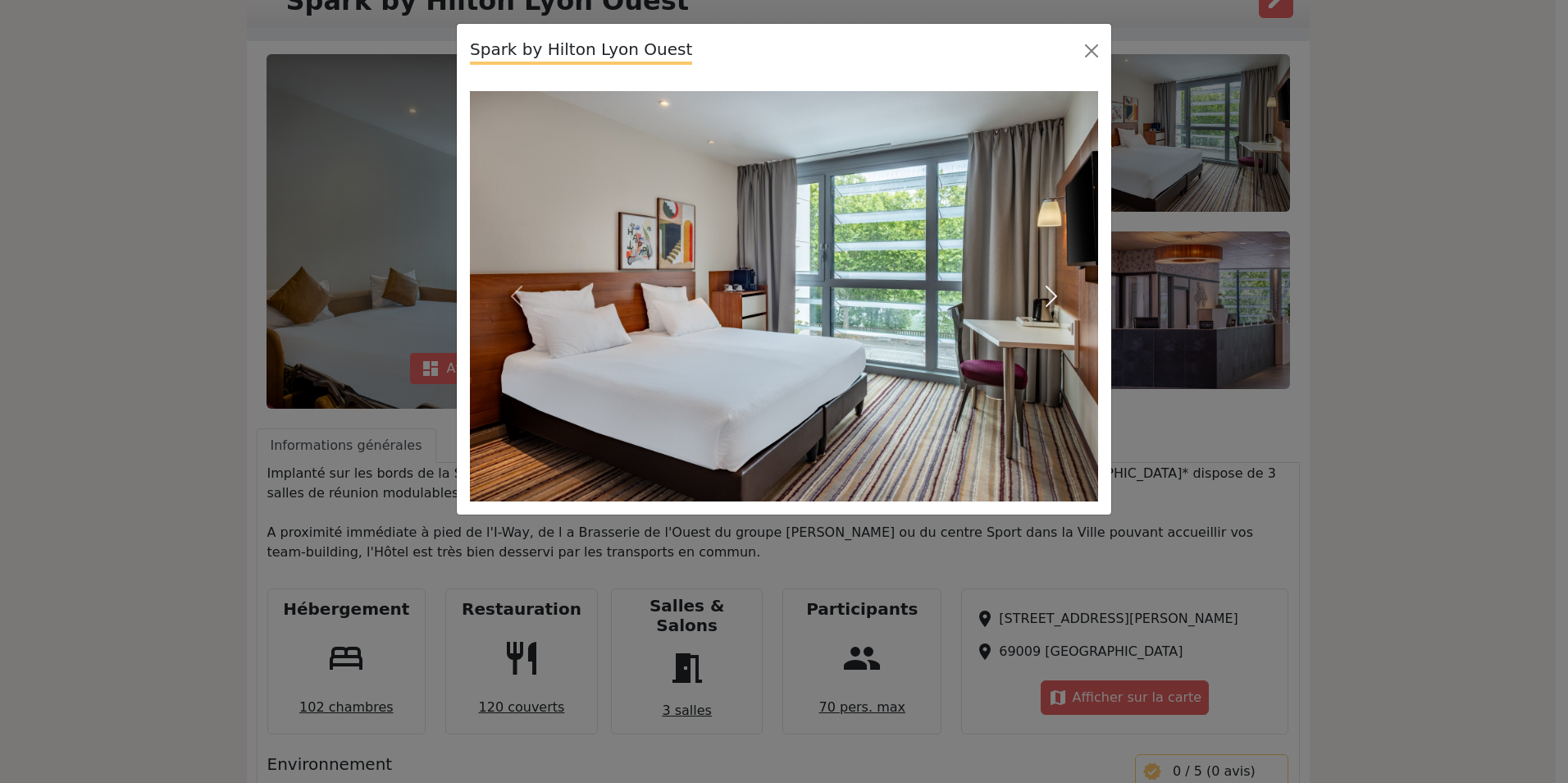
click at [1046, 281] on button "Next" at bounding box center [1050, 295] width 94 height 410
click at [1047, 285] on span "button" at bounding box center [1051, 296] width 26 height 26
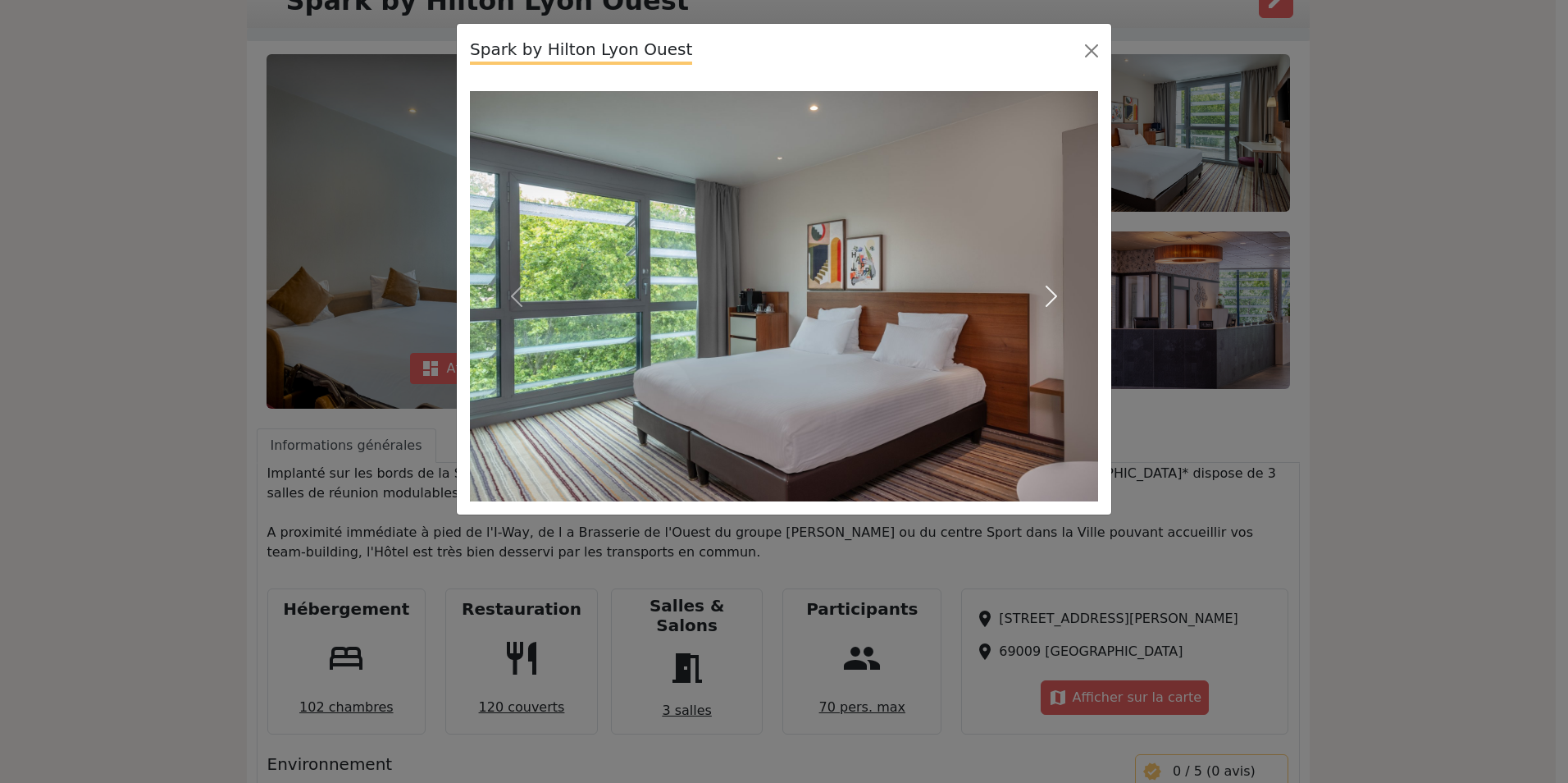
click at [1047, 287] on span "button" at bounding box center [1051, 296] width 26 height 26
click at [1099, 49] on button "Close" at bounding box center [1092, 51] width 26 height 26
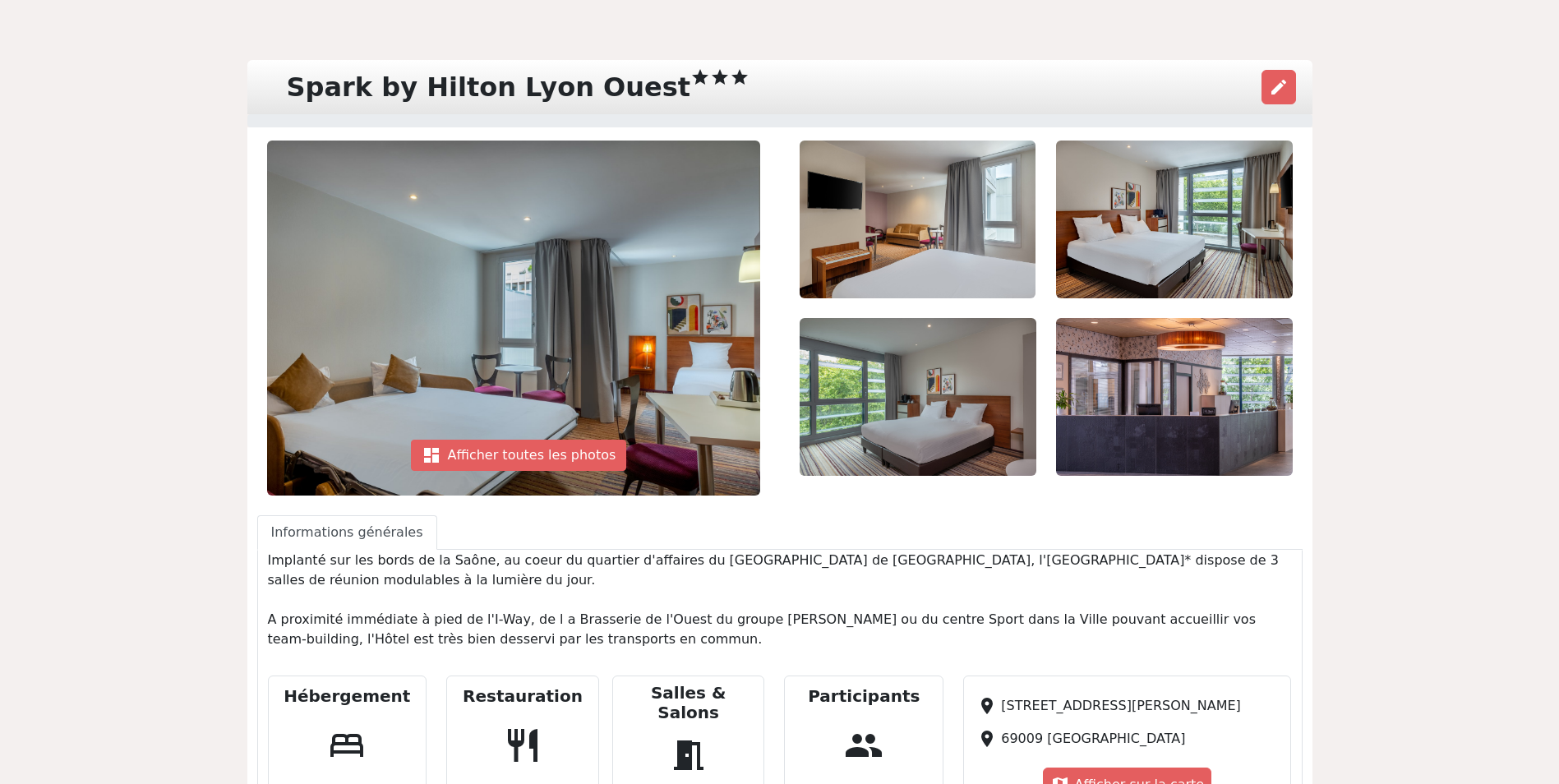
scroll to position [0, 0]
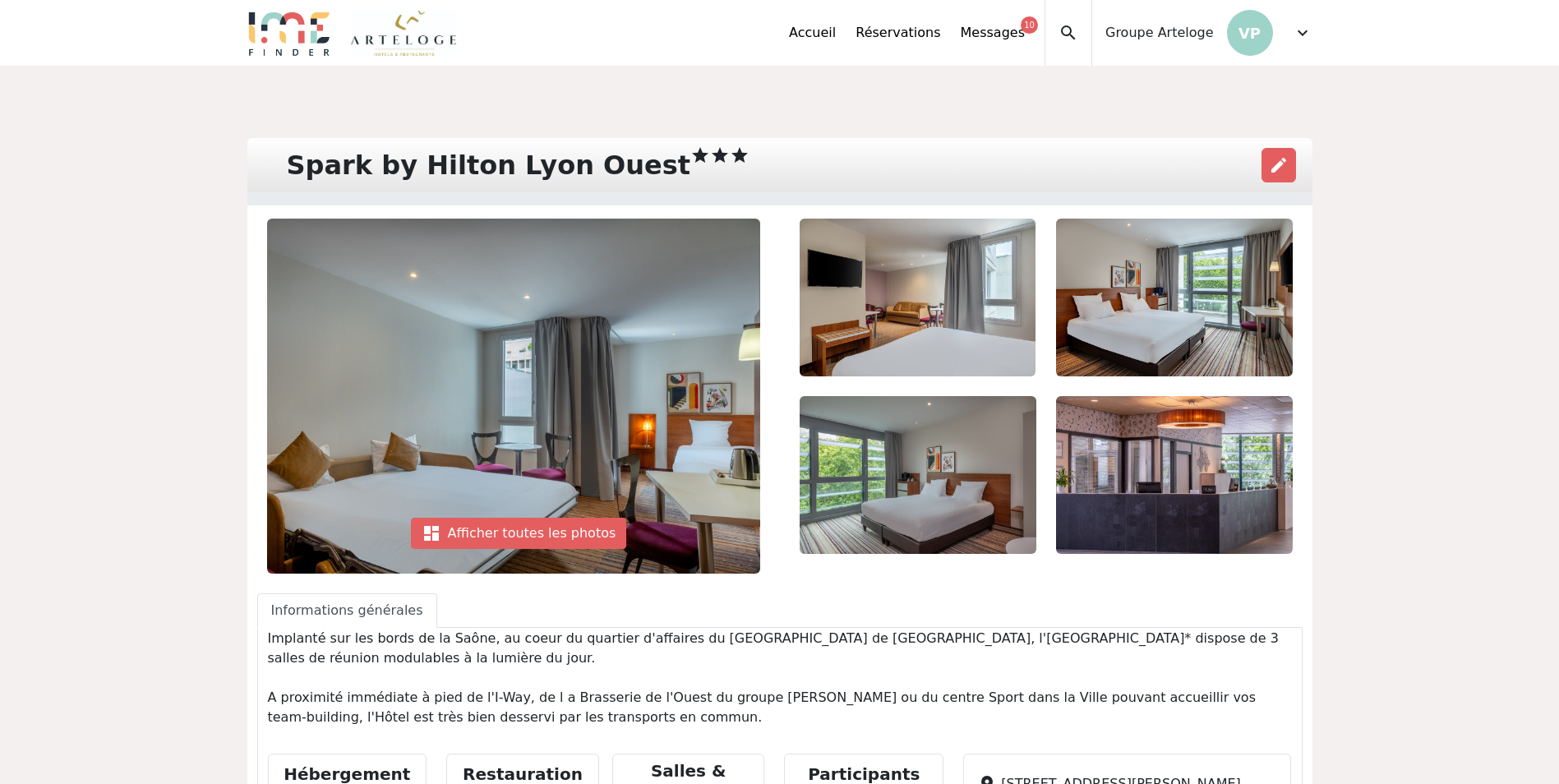
click at [1308, 31] on span "expand_more" at bounding box center [1302, 33] width 20 height 20
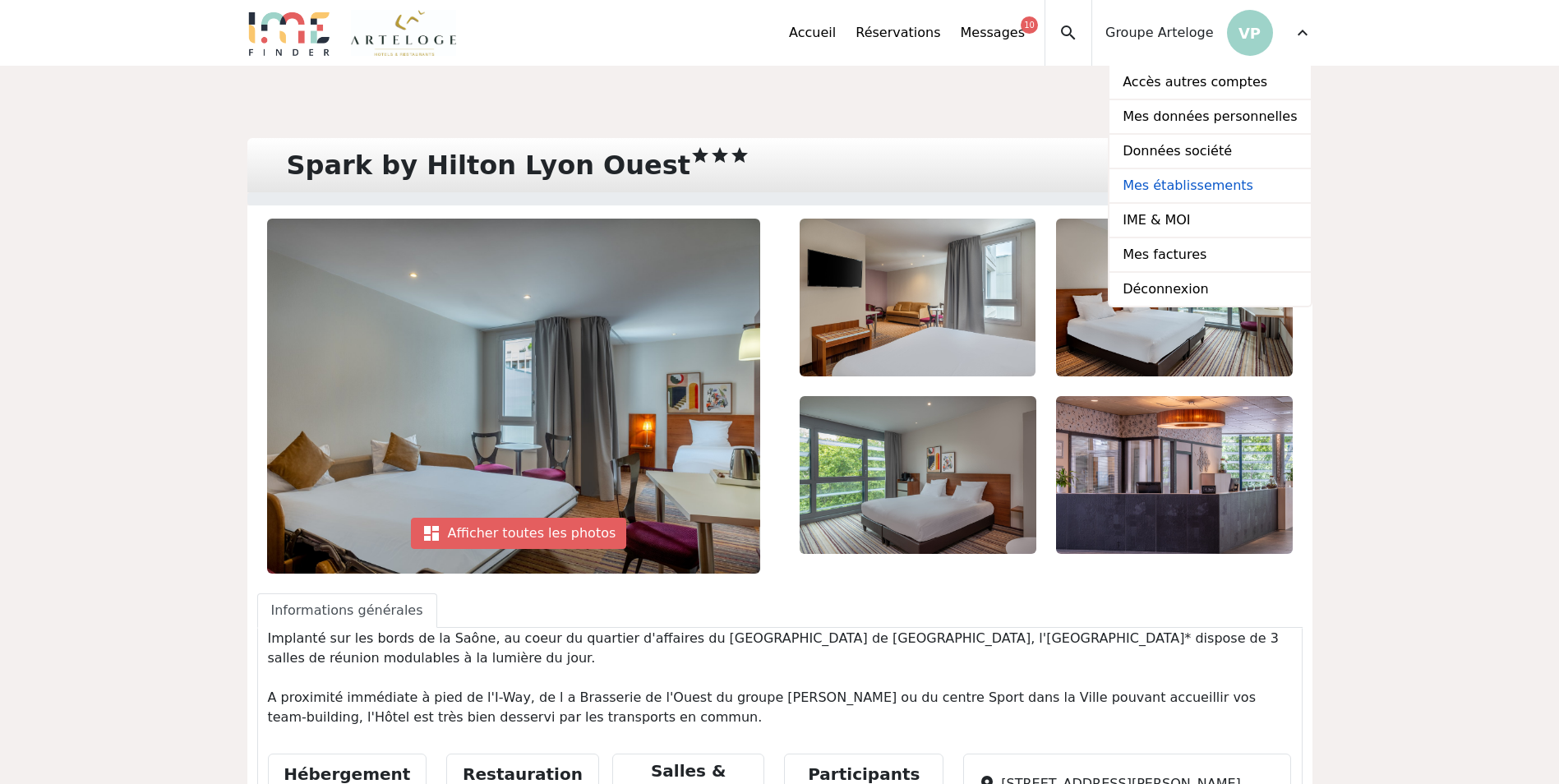
click at [1192, 179] on link "Mes établissements" at bounding box center [1210, 187] width 201 height 35
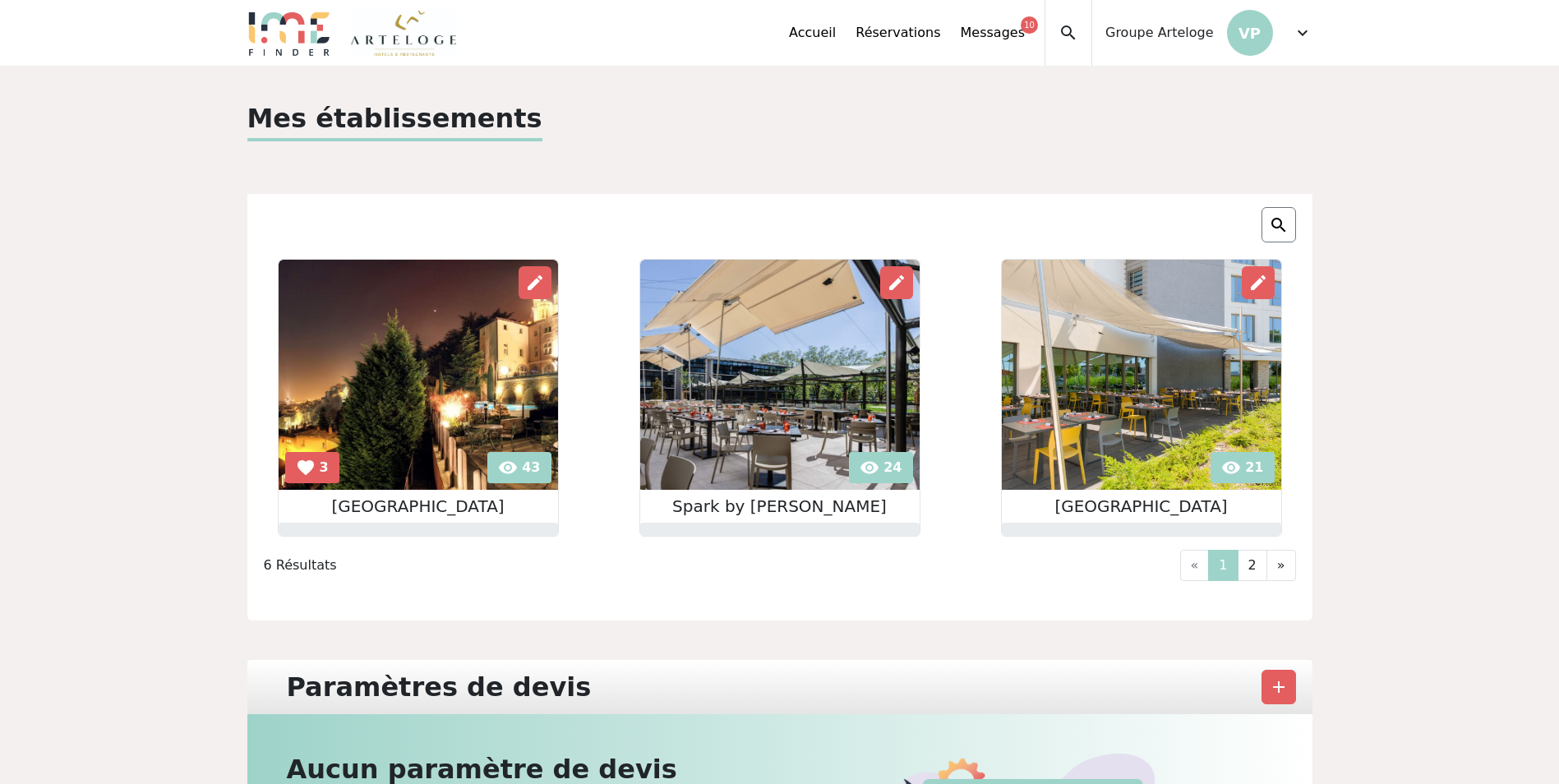
click at [799, 414] on img at bounding box center [779, 374] width 279 height 230
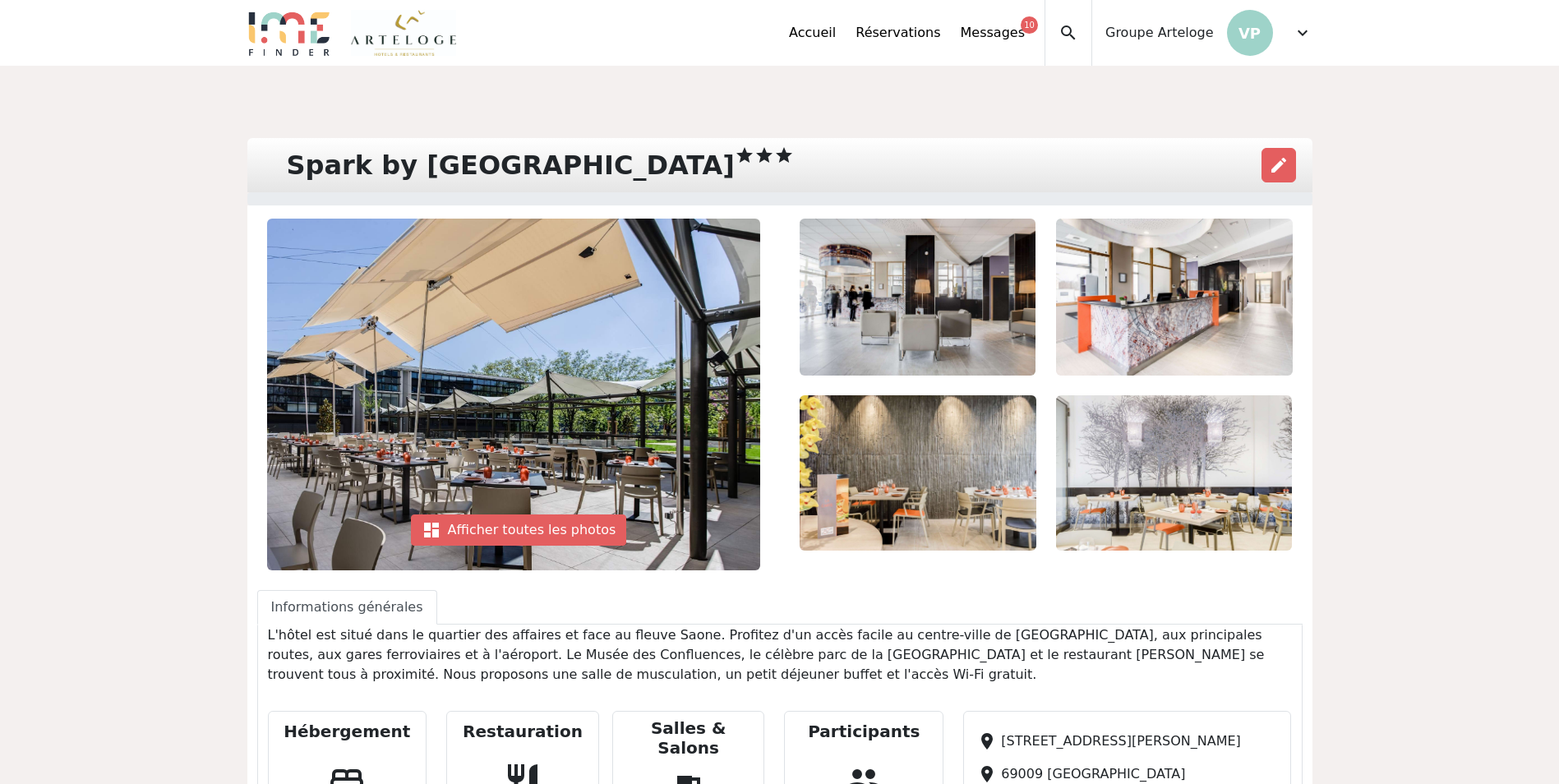
click at [987, 488] on img at bounding box center [918, 473] width 237 height 156
